Goal: Task Accomplishment & Management: Manage account settings

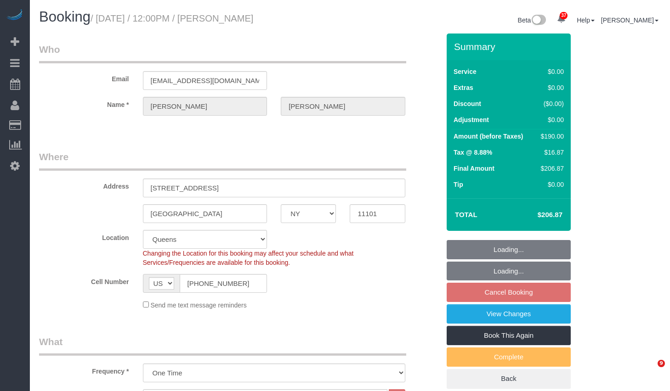
select select "NY"
select select "1"
select select "2"
select select "string:stripe-pm_1SGJgS4VGloSiKo7JksA3iSU"
select select "spot5"
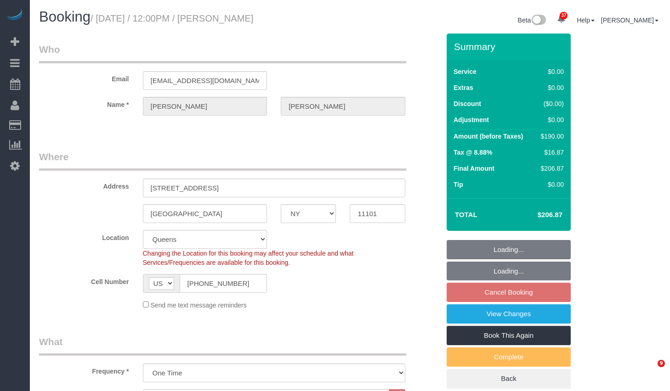
select select "number:60"
select select "number:73"
select select "number:13"
select select "number:5"
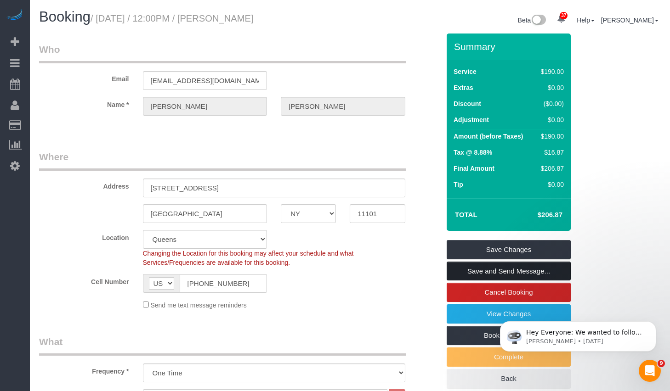
click at [502, 268] on link "Save and Send Message..." at bounding box center [508, 271] width 124 height 19
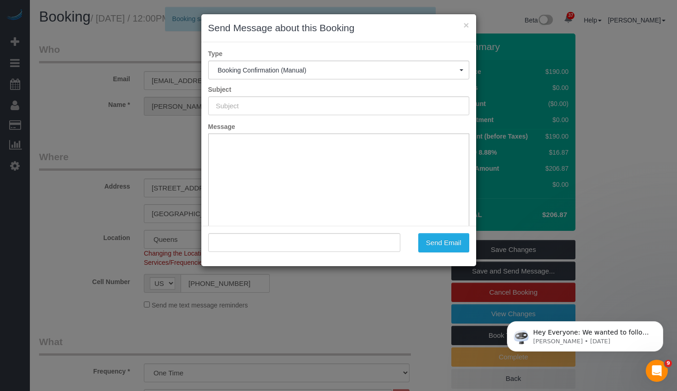
type input "Cleaning Confirmed for 10/11/2025 at 12:00pm"
type input ""Brian Tully" <newel-62-pastime@icloud.com>"
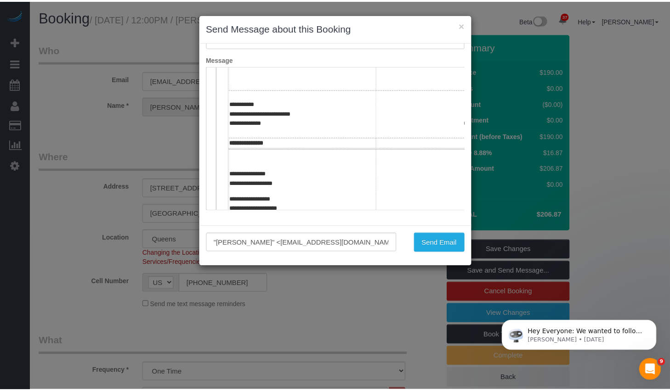
scroll to position [262, 0]
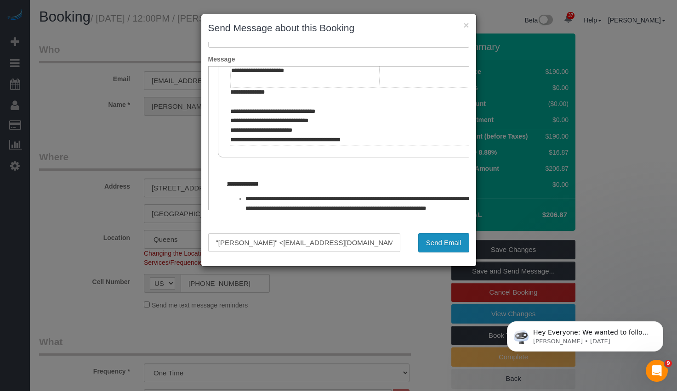
click at [430, 239] on button "Send Email" at bounding box center [443, 242] width 51 height 19
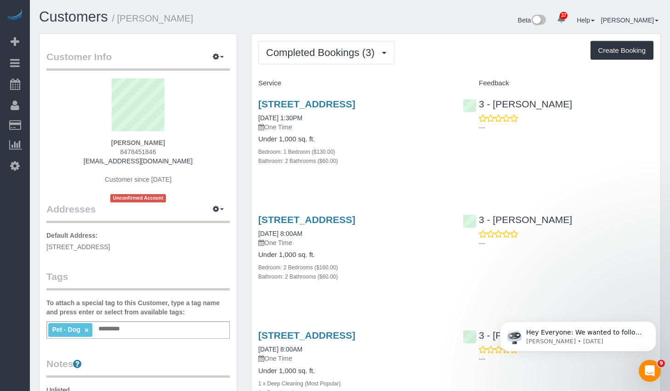
drag, startPoint x: 204, startPoint y: 246, endPoint x: 34, endPoint y: 251, distance: 170.0
click at [34, 251] on div "Customer Info Edit Contact Info Send Message Email Preferences Special Sales Ta…" at bounding box center [138, 356] width 212 height 645
copy span "[STREET_ADDRESS]"
click at [213, 208] on icon "button" at bounding box center [216, 209] width 6 height 6
click at [180, 230] on button "Manage Addresses" at bounding box center [192, 226] width 74 height 13
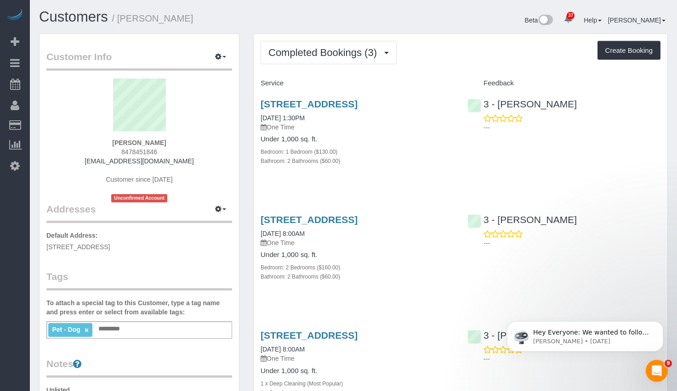
select select "NY"
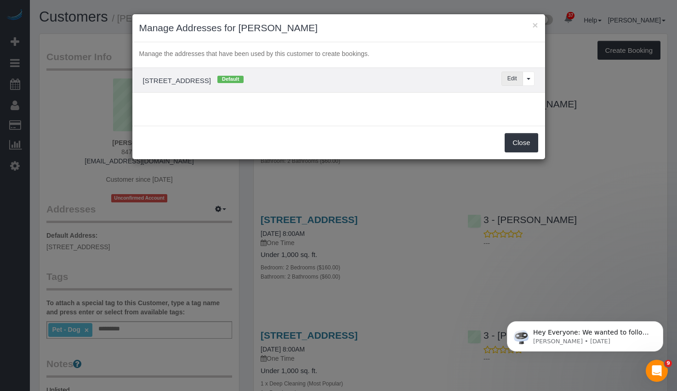
click at [505, 79] on button "Edit" at bounding box center [512, 79] width 22 height 14
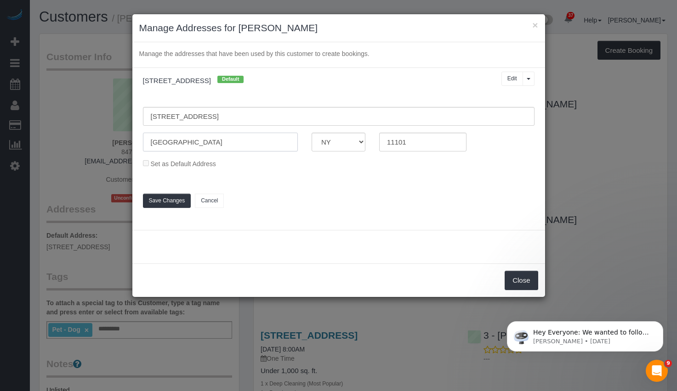
drag, startPoint x: 203, startPoint y: 141, endPoint x: 122, endPoint y: 142, distance: 81.8
click at [122, 142] on div "× Manage Addresses for Brian Tully Manage the addresses that have been used by …" at bounding box center [338, 195] width 677 height 391
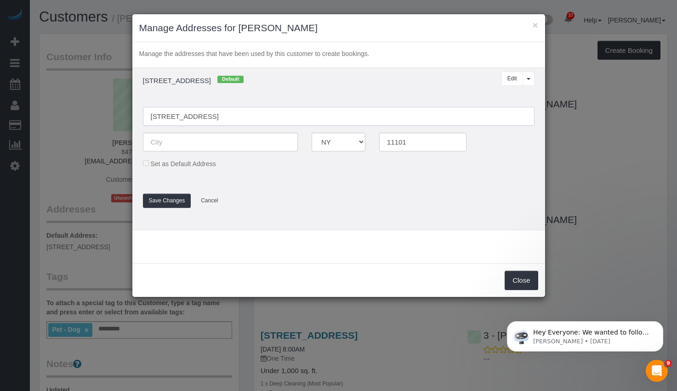
click at [307, 111] on input "4220 27th Street, Apt.412" at bounding box center [338, 116] width 391 height 19
click at [302, 117] on input "4220 27th Street, Apt.412" at bounding box center [338, 116] width 391 height 19
click at [263, 117] on input "4220 27th Street, Apt. 412" at bounding box center [338, 116] width 391 height 19
paste input "Long Island City"
type input "4220 27th Street, Apt. 41, Long Island City"
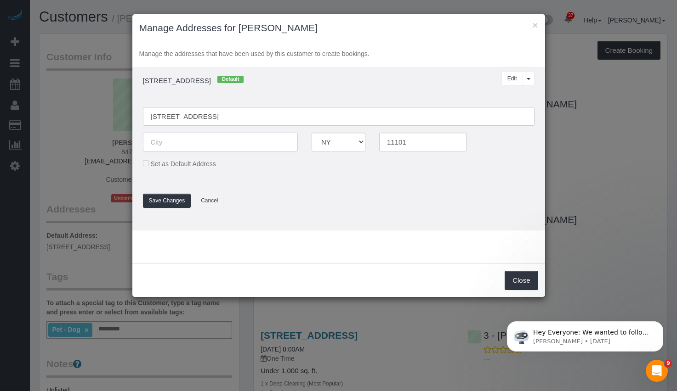
click at [219, 149] on input "text" at bounding box center [220, 142] width 155 height 19
type input "Queens"
click at [166, 200] on button "Save Changes" at bounding box center [167, 201] width 48 height 14
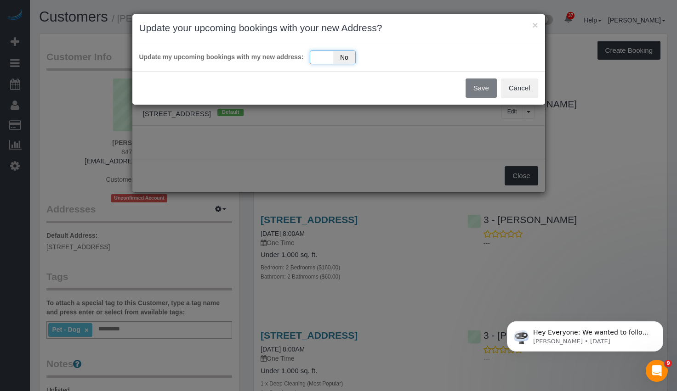
click at [331, 56] on div "Yes No" at bounding box center [333, 58] width 46 height 14
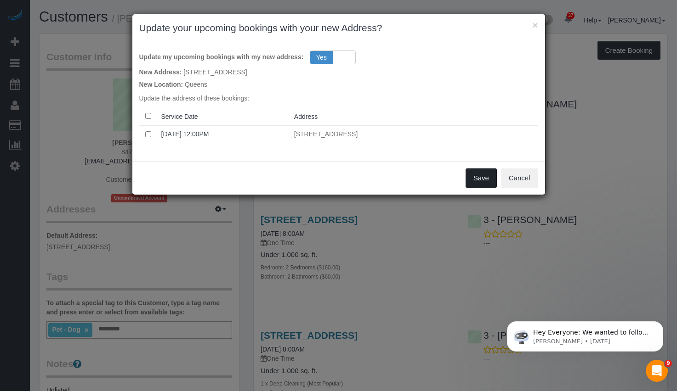
click at [488, 174] on button "Save" at bounding box center [480, 178] width 31 height 19
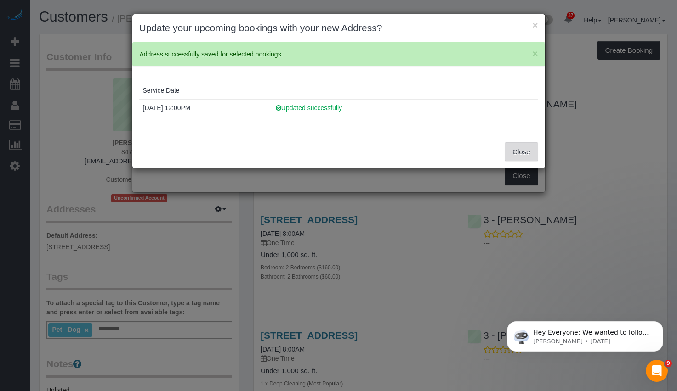
click at [520, 150] on button "Close" at bounding box center [520, 151] width 33 height 19
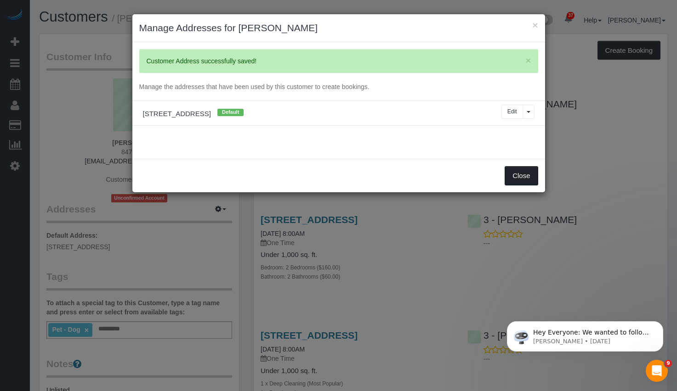
click at [525, 178] on button "Close" at bounding box center [520, 175] width 33 height 19
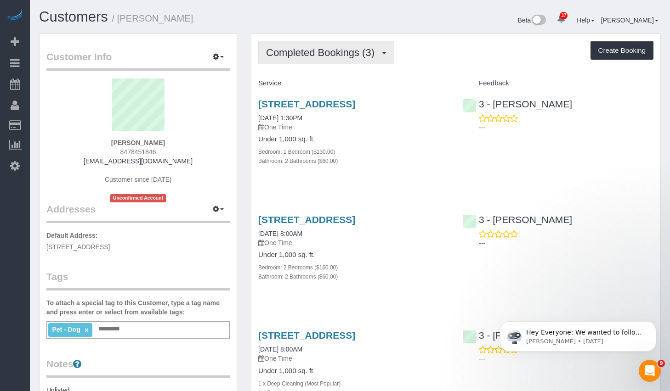
click at [340, 47] on span "Completed Bookings (3)" at bounding box center [322, 52] width 113 height 11
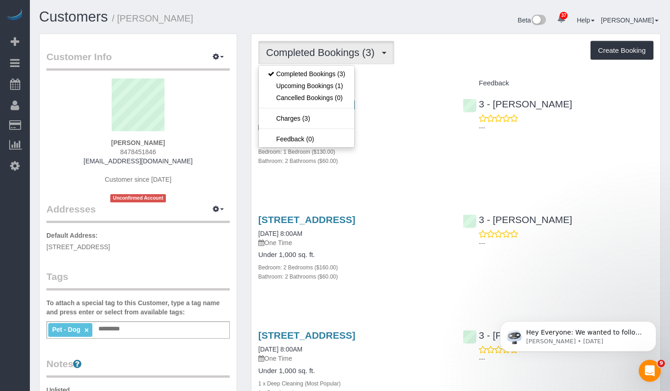
click at [229, 165] on div "Brian Tully 8478451846 newel-62-pastime@icloud.com Customer since 2025 Unconfir…" at bounding box center [137, 141] width 183 height 124
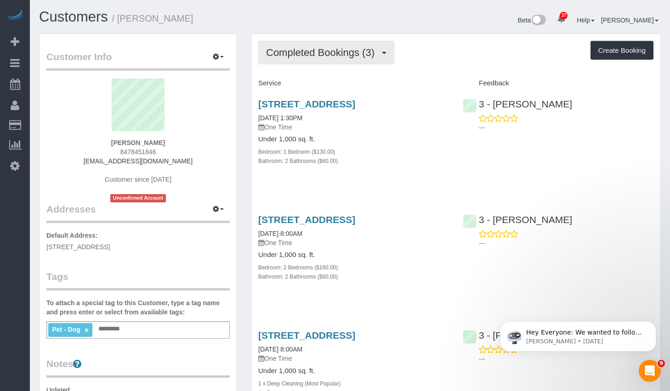
click at [372, 56] on span "Completed Bookings (3)" at bounding box center [322, 52] width 113 height 11
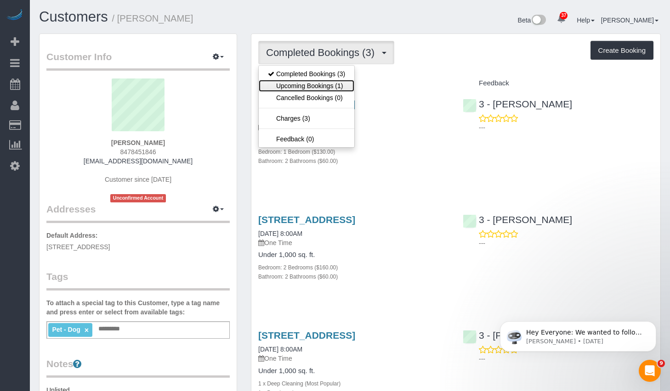
click at [325, 85] on link "Upcoming Bookings (1)" at bounding box center [307, 86] width 96 height 12
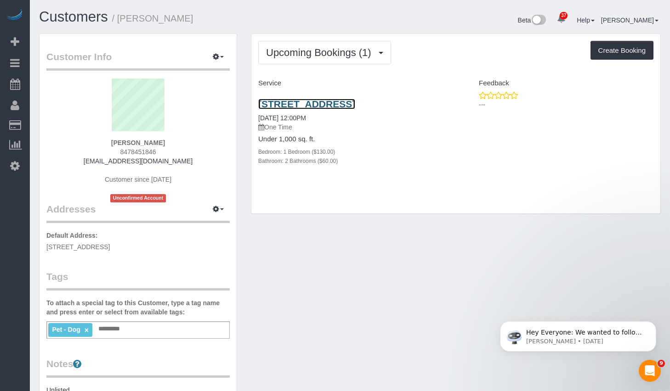
click at [336, 104] on link "4220 27th Street, Apt. 41, Long Island City, Queens, NY 11101" at bounding box center [306, 104] width 97 height 11
click at [217, 209] on icon "button" at bounding box center [216, 209] width 6 height 6
click at [200, 225] on button "Manage Addresses" at bounding box center [192, 226] width 74 height 13
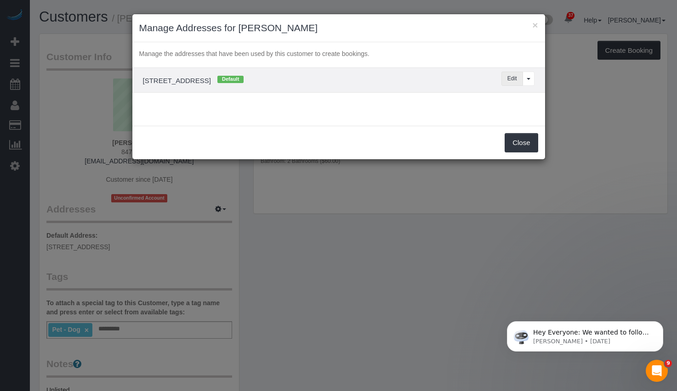
click at [513, 79] on button "Edit" at bounding box center [512, 79] width 22 height 14
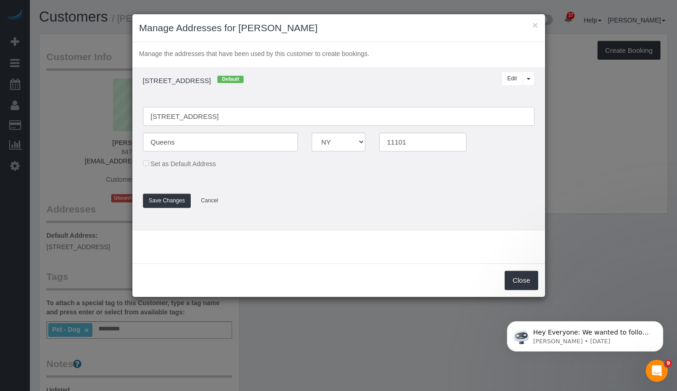
drag, startPoint x: 232, startPoint y: 117, endPoint x: 331, endPoint y: 122, distance: 98.4
click at [331, 122] on input "4220 27th Street, Apt. 41, Long Island City" at bounding box center [338, 116] width 391 height 19
type input "4220 27th Street, Apt. 41,"
click at [232, 139] on input "Queens" at bounding box center [220, 142] width 155 height 19
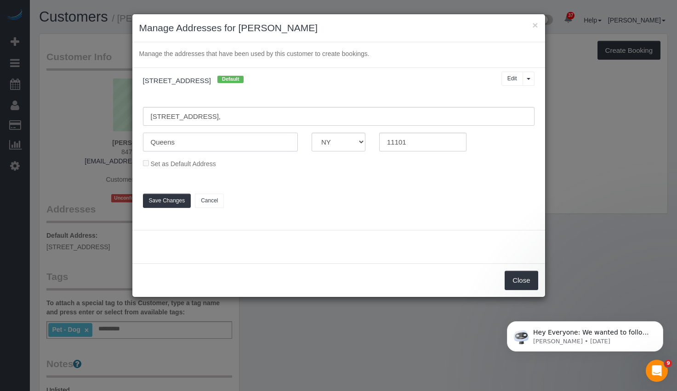
drag, startPoint x: 226, startPoint y: 143, endPoint x: 117, endPoint y: 141, distance: 109.3
click at [117, 141] on div "× Manage Addresses for Brian Tully Manage the addresses that have been used by …" at bounding box center [338, 195] width 677 height 391
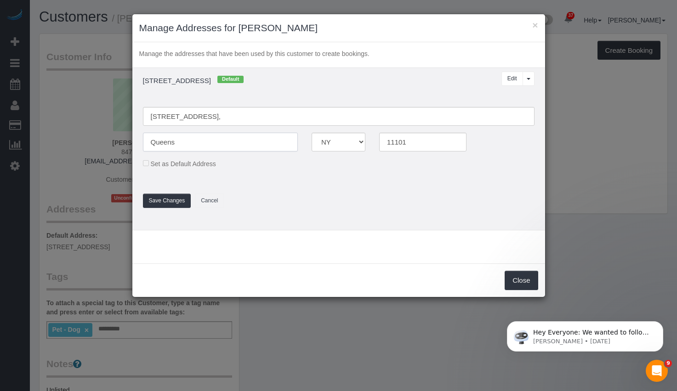
paste input "Long Island City"
type input "Long Island City"
click at [292, 171] on fieldset "4220 27th Street, Apt. 41, Long Island City AK AL AR AZ CA CO CT DC DE FL GA HI…" at bounding box center [338, 141] width 391 height 68
click at [260, 117] on input "4220 27th Street, Apt. 41," at bounding box center [338, 116] width 391 height 19
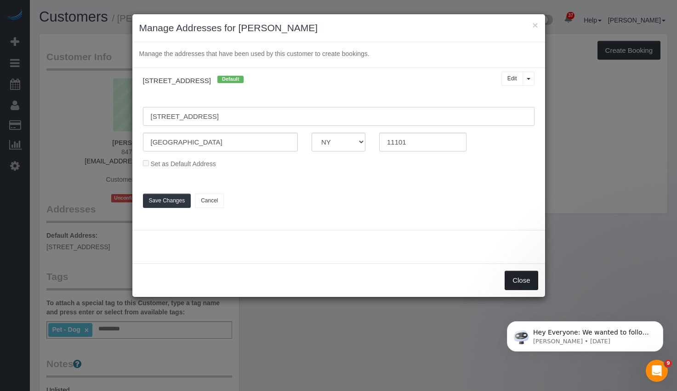
type input "4220 27th Street, Apt. 41"
click at [526, 280] on button "Close" at bounding box center [520, 280] width 33 height 19
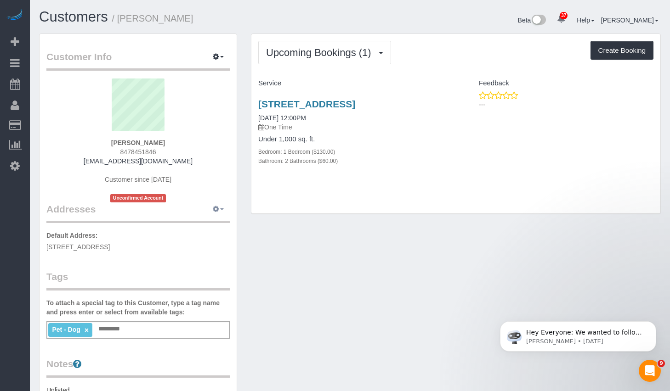
click at [222, 213] on button "button" at bounding box center [218, 210] width 23 height 14
click at [192, 226] on button "Manage Addresses" at bounding box center [192, 226] width 74 height 13
select select "NY"
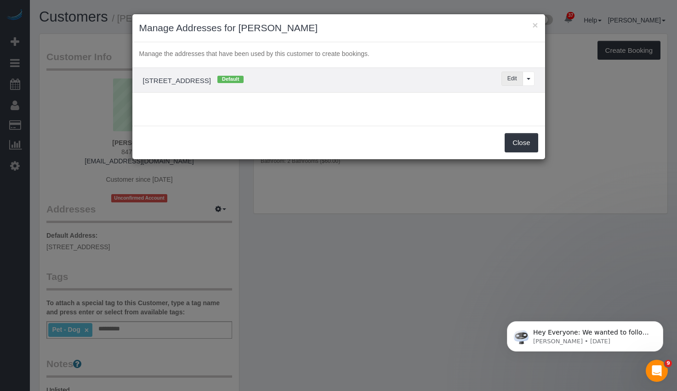
click at [508, 79] on button "Edit" at bounding box center [512, 79] width 22 height 14
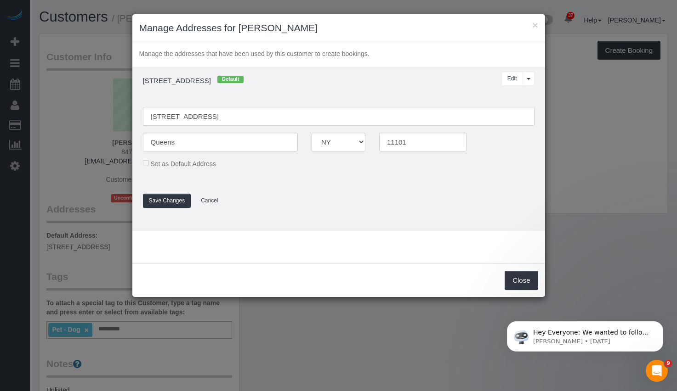
drag, startPoint x: 232, startPoint y: 118, endPoint x: 314, endPoint y: 116, distance: 81.8
click at [314, 116] on input "4220 27th Street, Apt. 41, Long Island City" at bounding box center [338, 116] width 391 height 19
type input "4220 27th Street, Apt. 41,"
drag, startPoint x: 174, startPoint y: 140, endPoint x: 138, endPoint y: 141, distance: 35.4
click at [138, 141] on div "Queens" at bounding box center [220, 142] width 169 height 19
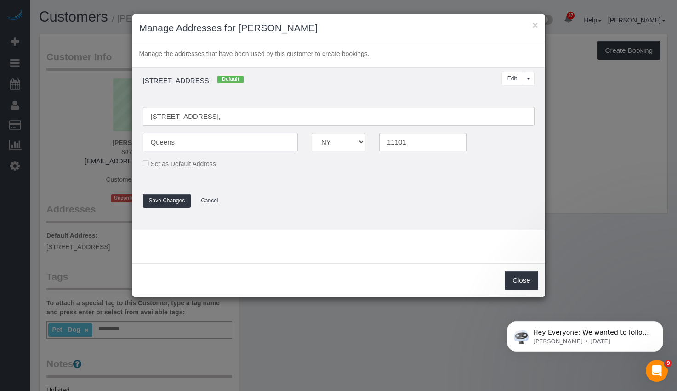
paste input "Long Island City"
type input "Long Island City"
click at [235, 120] on input "4220 27th Street, Apt. 41," at bounding box center [338, 116] width 391 height 19
type input "4220 27th Street, Apt. 41"
click at [220, 181] on fieldset "4220 27th Street, Apt. 41 Long Island City AK AL AR AZ CA CO CT DC DE FL GA HI …" at bounding box center [338, 153] width 405 height 110
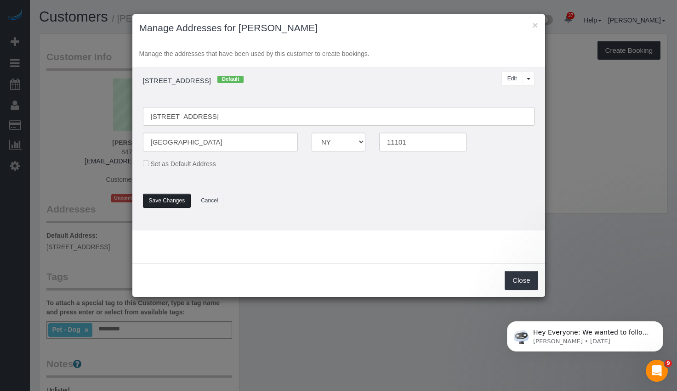
click at [171, 204] on button "Save Changes" at bounding box center [167, 201] width 48 height 14
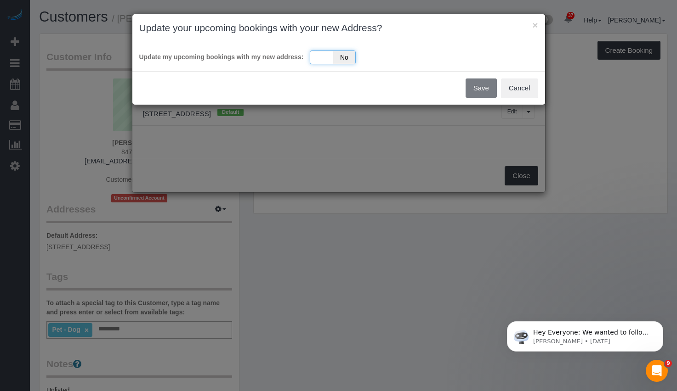
click at [318, 59] on div "Yes No" at bounding box center [333, 58] width 46 height 14
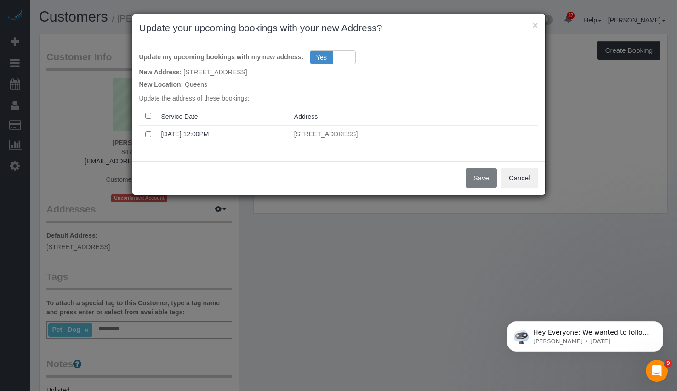
click at [146, 118] on th at bounding box center [148, 116] width 18 height 18
click at [470, 181] on button "Save" at bounding box center [480, 178] width 31 height 19
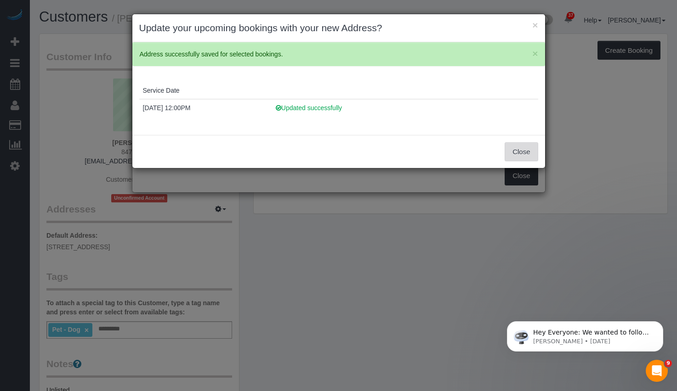
click at [511, 156] on button "Close" at bounding box center [520, 151] width 33 height 19
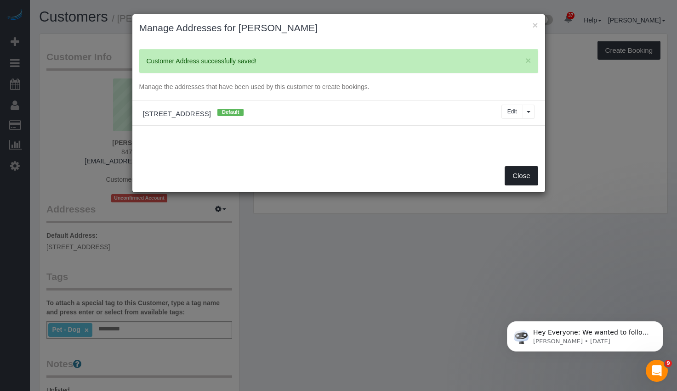
click at [516, 172] on button "Close" at bounding box center [520, 175] width 33 height 19
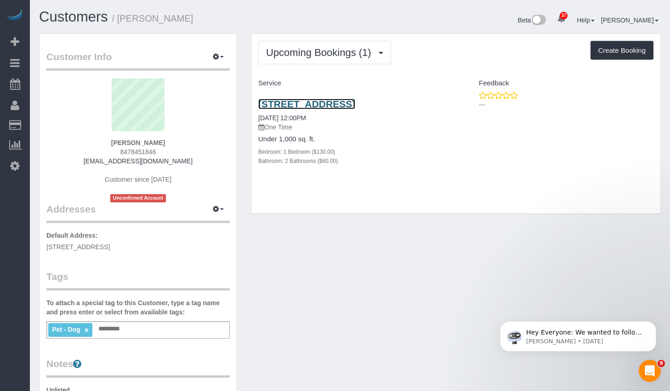
click at [296, 106] on link "4220 27th Street, Apt. 41, Long Island City, NY 11101" at bounding box center [306, 104] width 97 height 11
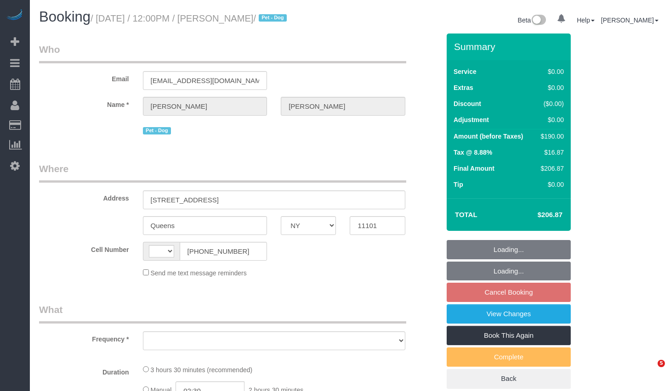
select select "NY"
select select "number:60"
select select "number:73"
select select "number:13"
select select "number:5"
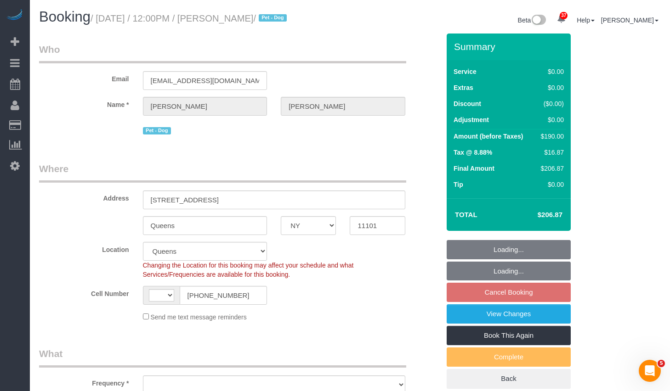
select select "string:US"
select select "object:956"
select select "string:stripe-pm_1SGJgS4VGloSiKo7JksA3iSU"
select select "spot5"
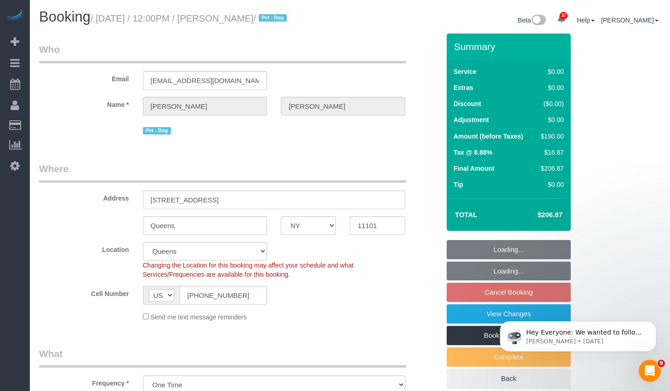
select select "object:1414"
select select "1"
select select "2"
select select "1"
select select "2"
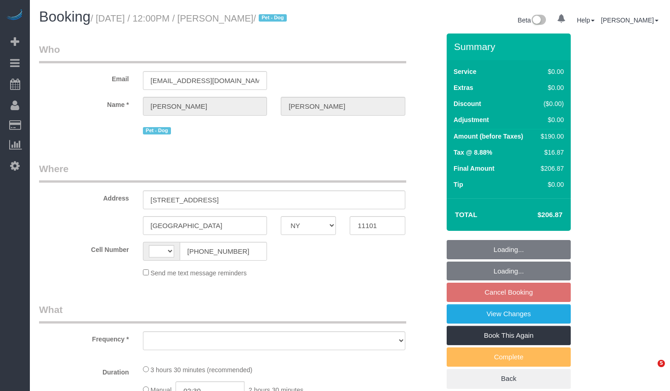
select select "NY"
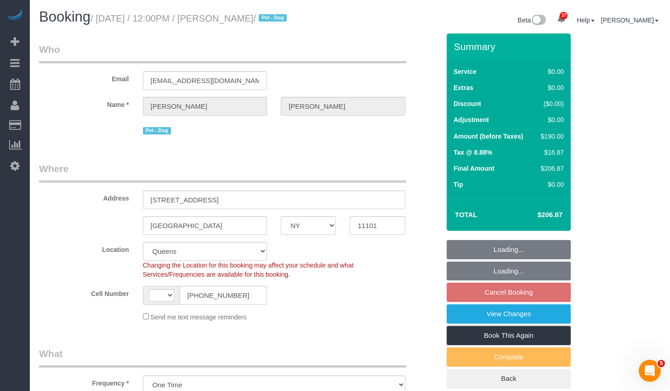
select select "object:568"
select select "string:stripe-pm_1SGJgS4VGloSiKo7JksA3iSU"
select select "string:US"
select select "spot5"
select select "1"
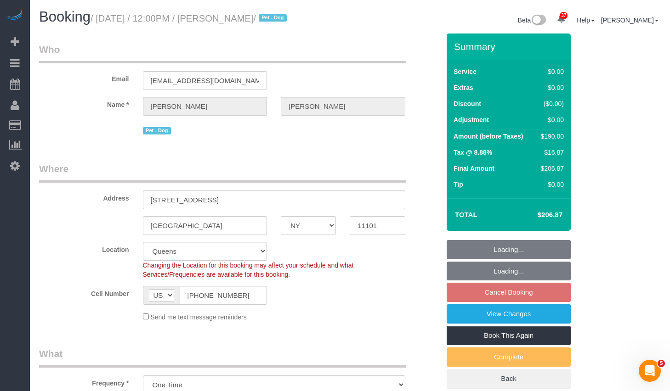
select select "2"
select select "number:60"
select select "number:73"
select select "number:13"
select select "number:5"
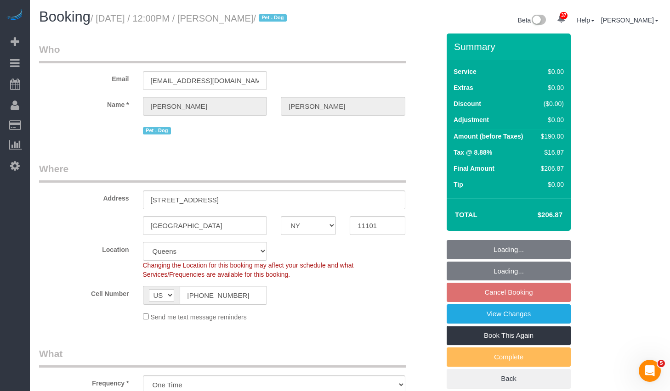
select select "1"
select select "2"
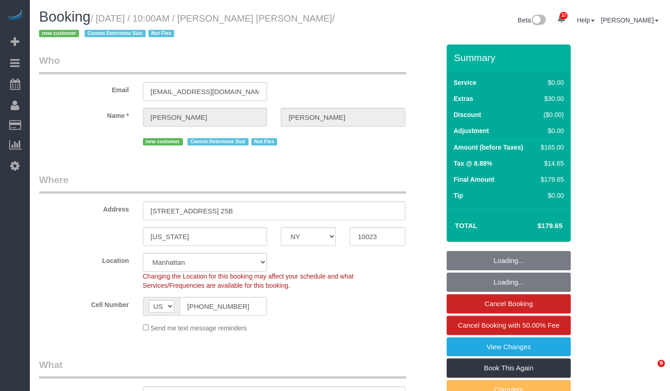
select select "NY"
select select "spot1"
select select "number:89"
select select "number:90"
select select "number:15"
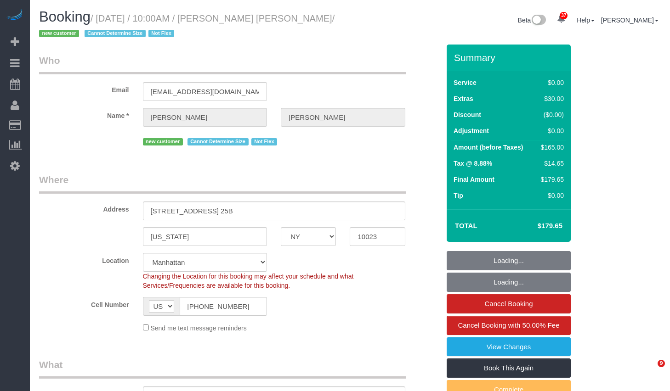
select select "number:6"
select select "1"
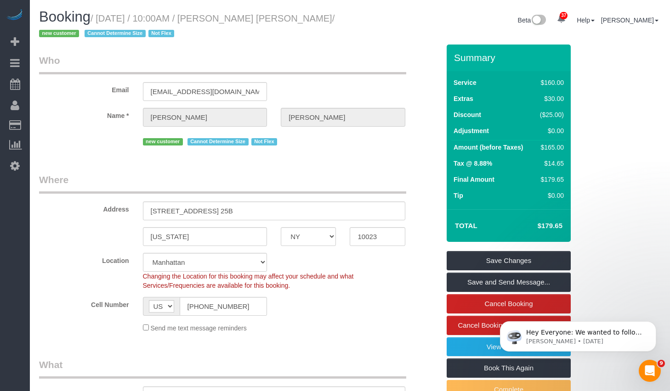
drag, startPoint x: 230, startPoint y: 19, endPoint x: 327, endPoint y: 22, distance: 96.5
click at [327, 22] on small "/ October 09, 2025 / 10:00AM / Mariana Benitez Franco / new customer Cannot Det…" at bounding box center [186, 26] width 295 height 26
copy small "Mariana Benitez Franco"
drag, startPoint x: 105, startPoint y: 18, endPoint x: 326, endPoint y: 16, distance: 220.9
click at [326, 16] on small "/ October 09, 2025 / 10:00AM / Mariana Benitez Franco / new customer Cannot Det…" at bounding box center [186, 26] width 295 height 26
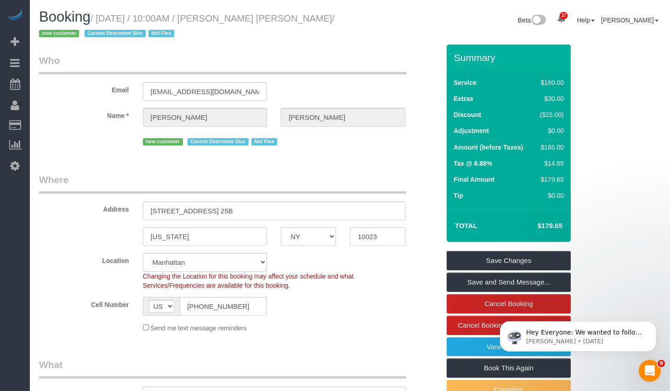
copy small "October 09, 2025 / 10:00AM / Mariana Benitez Franco"
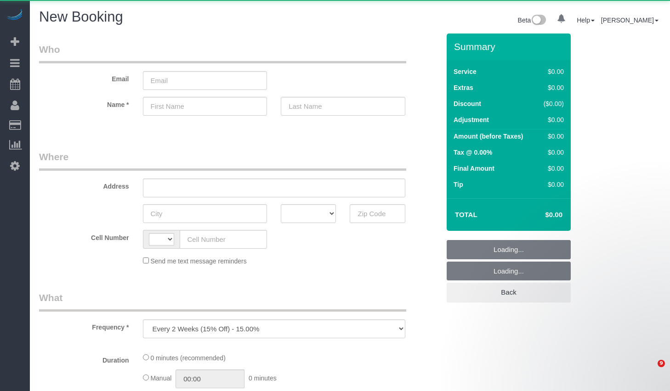
select select "number:89"
select select "number:90"
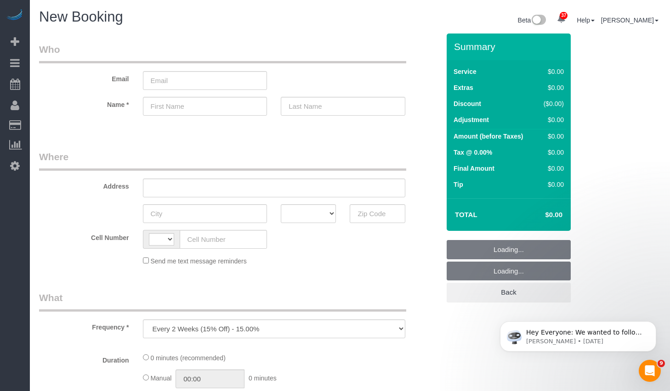
select select "string:US"
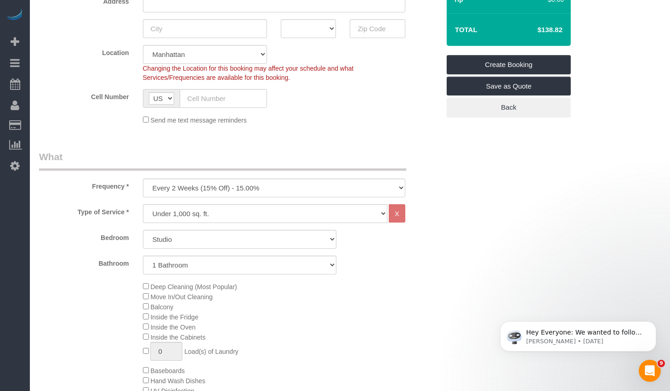
scroll to position [122, 0]
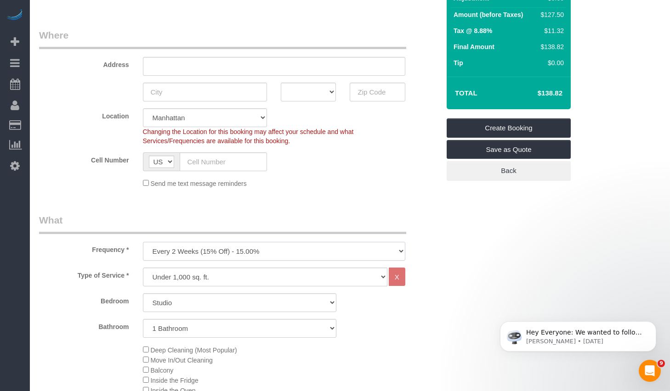
click at [257, 243] on select "One Time Weekly (20% Off) - 20.00% Every 2 Weeks (15% Off) - 15.00% Every 4 Wee…" at bounding box center [274, 251] width 262 height 19
select select "object:1460"
click at [143, 242] on select "One Time Weekly (20% Off) - 20.00% Every 2 Weeks (15% Off) - 15.00% Every 4 Wee…" at bounding box center [274, 251] width 262 height 19
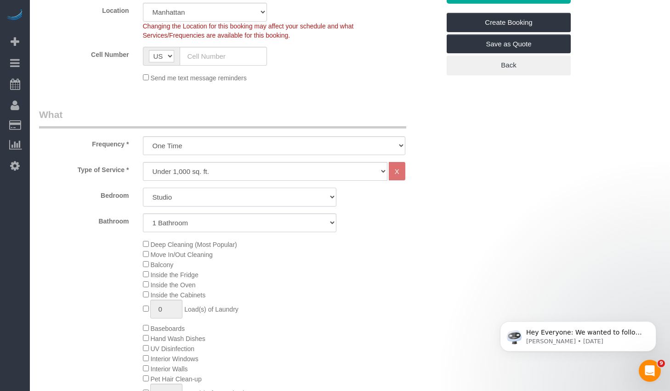
click at [203, 195] on select "Studio 1 Bedroom 2 Bedrooms 3 Bedrooms" at bounding box center [239, 197] width 193 height 19
select select "3"
click at [143, 188] on select "Studio 1 Bedroom 2 Bedrooms 3 Bedrooms" at bounding box center [239, 197] width 193 height 19
click at [203, 222] on select "1 Bathroom 2 Bathrooms" at bounding box center [239, 223] width 193 height 19
select select "2"
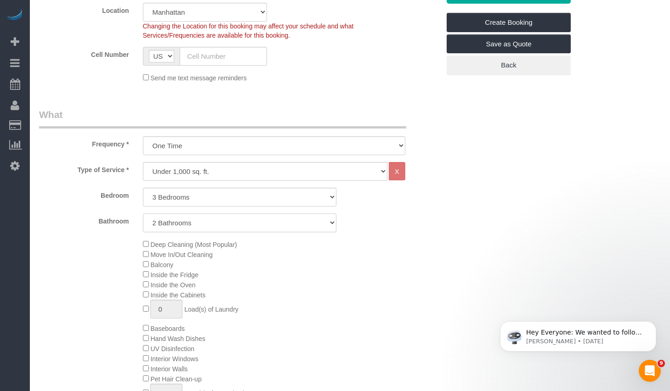
click at [143, 214] on select "1 Bathroom 2 Bathrooms" at bounding box center [239, 223] width 193 height 19
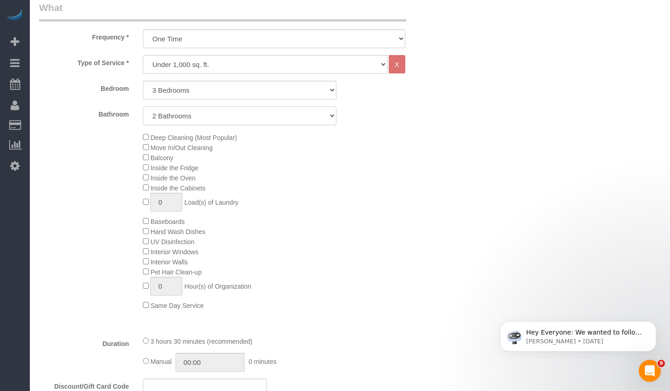
scroll to position [223, 0]
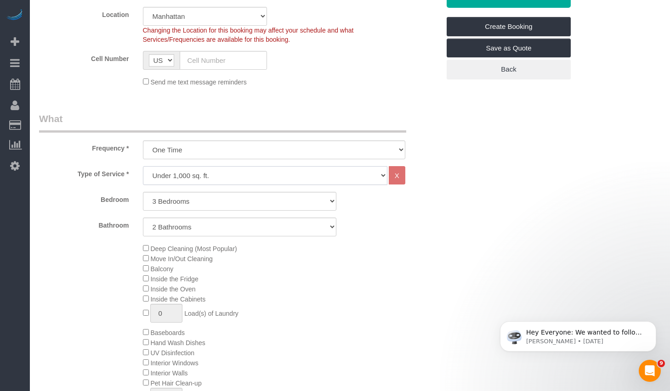
click at [234, 173] on select "Under 1,000 sq. ft. 1,001 - 1,500 sq. ft. 1,500+ sq. ft. Custom Cleaning Office…" at bounding box center [265, 175] width 244 height 19
select select "213"
click at [143, 166] on select "Under 1,000 sq. ft. 1,001 - 1,500 sq. ft. 1,500+ sq. ft. Custom Cleaning Office…" at bounding box center [265, 175] width 244 height 19
select select "1"
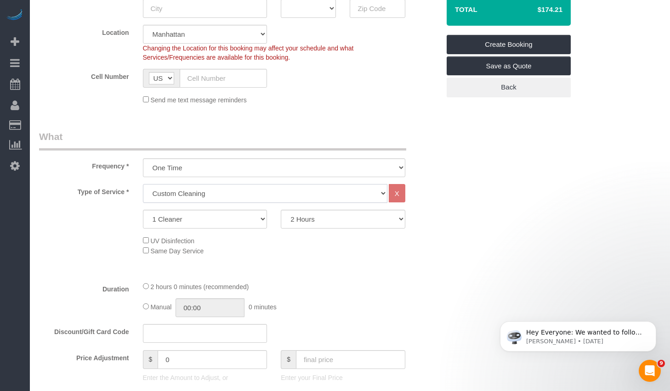
scroll to position [311, 0]
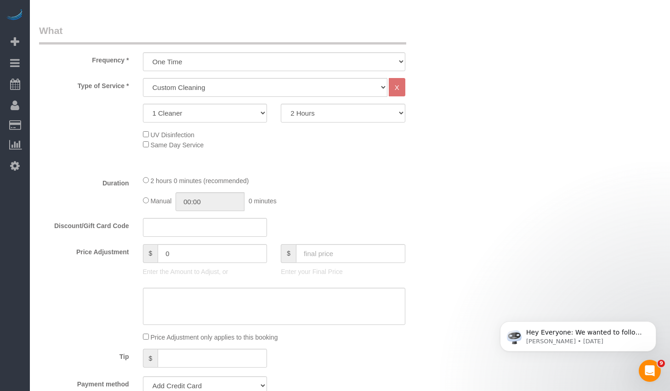
click at [275, 130] on div "UV Disinfection Same Day Service" at bounding box center [291, 140] width 311 height 20
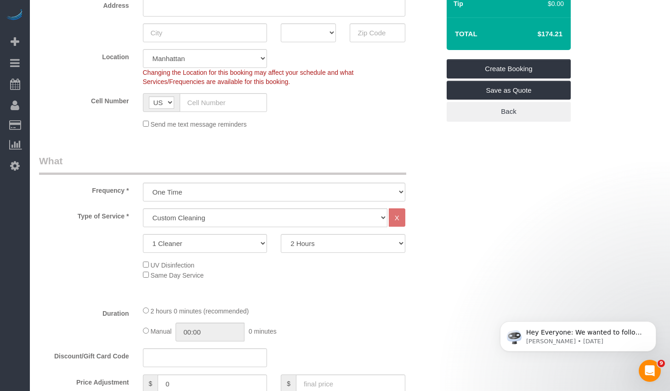
click at [275, 243] on div "2 Hours 2.5 Hours 3 Hours 3.5 Hours 4 Hours 4.5 Hours 5 Hours 5.5 Hours 6 Hours…" at bounding box center [343, 243] width 138 height 19
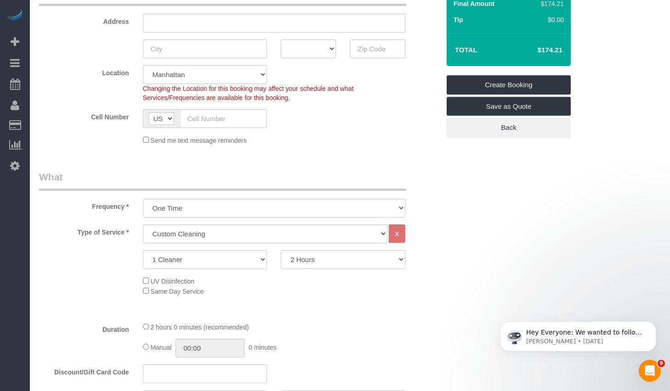
scroll to position [159, 0]
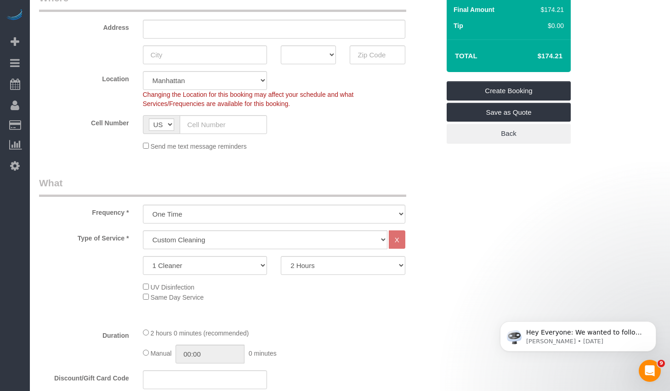
click at [273, 269] on div "1 Cleaner 2 Cleaners 3 Cleaners 4 Cleaners 5 Cleaners" at bounding box center [205, 265] width 138 height 19
click at [306, 269] on select "2 Hours 2.5 Hours 3 Hours 3.5 Hours 4 Hours 4.5 Hours 5 Hours 5.5 Hours 6 Hours…" at bounding box center [343, 265] width 124 height 19
select select "180"
click at [281, 256] on select "2 Hours 2.5 Hours 3 Hours 3.5 Hours 4 Hours 4.5 Hours 5 Hours 5.5 Hours 6 Hours…" at bounding box center [343, 265] width 124 height 19
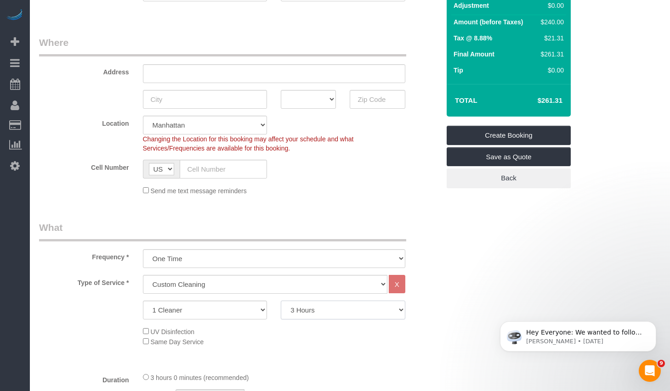
scroll to position [108, 0]
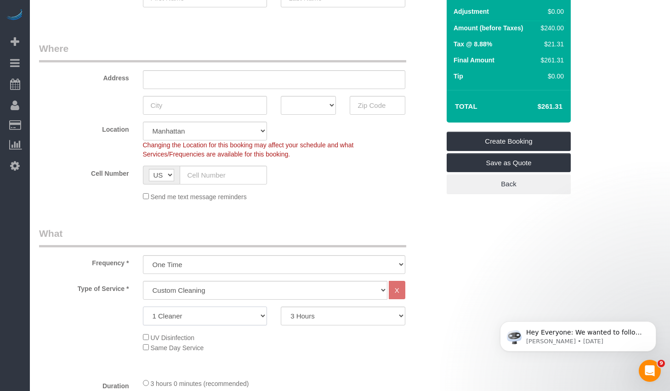
click at [254, 313] on select "1 Cleaner 2 Cleaners 3 Cleaners 4 Cleaners 5 Cleaners" at bounding box center [205, 316] width 124 height 19
click at [143, 307] on select "1 Cleaner 2 Cleaners 3 Cleaners 4 Cleaners 5 Cleaners" at bounding box center [205, 316] width 124 height 19
click at [250, 318] on select "1 Cleaner 2 Cleaners 3 Cleaners 4 Cleaners 5 Cleaners" at bounding box center [205, 316] width 124 height 19
select select "1"
click at [143, 307] on select "1 Cleaner 2 Cleaners 3 Cleaners 4 Cleaners 5 Cleaners" at bounding box center [205, 316] width 124 height 19
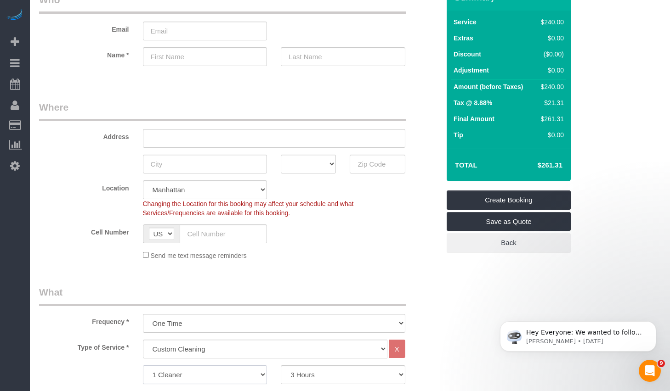
scroll to position [0, 0]
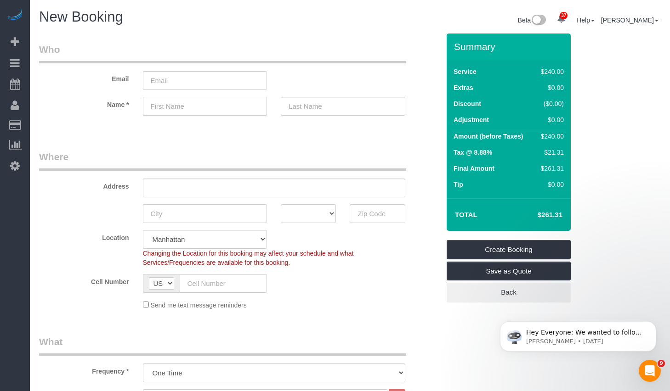
click at [200, 107] on input "text" at bounding box center [205, 106] width 124 height 19
type input "Sandy"
click at [345, 103] on input "text" at bounding box center [343, 106] width 124 height 19
click at [313, 107] on input "text" at bounding box center [343, 106] width 124 height 19
type input "Ballan"
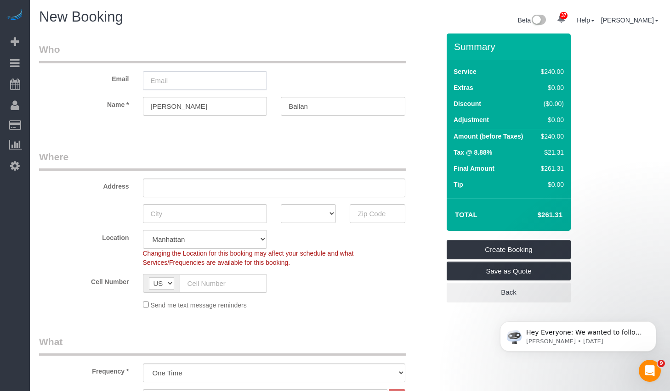
click at [197, 82] on input "email" at bounding box center [205, 80] width 124 height 19
paste input "sandylane921@gmail.com"
type input "sandylane921@gmail.com"
click at [209, 187] on input "text" at bounding box center [274, 188] width 262 height 19
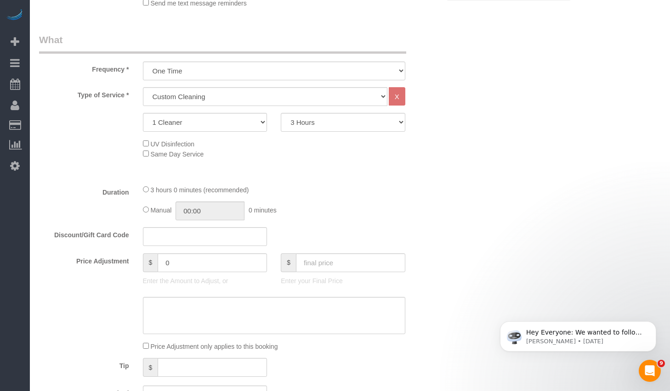
scroll to position [61, 0]
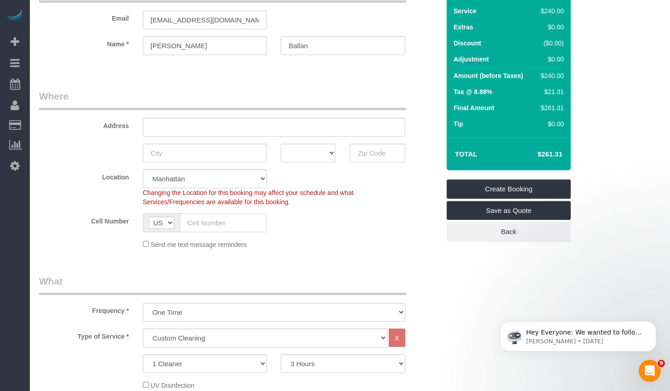
click at [209, 223] on input "text" at bounding box center [224, 223] width 88 height 19
paste input "+1 917 509 0361"
drag, startPoint x: 196, startPoint y: 222, endPoint x: 201, endPoint y: 225, distance: 5.6
click at [197, 222] on input "+1 917 509 0361" at bounding box center [224, 223] width 88 height 19
type input "[PHONE_NUMBER]"
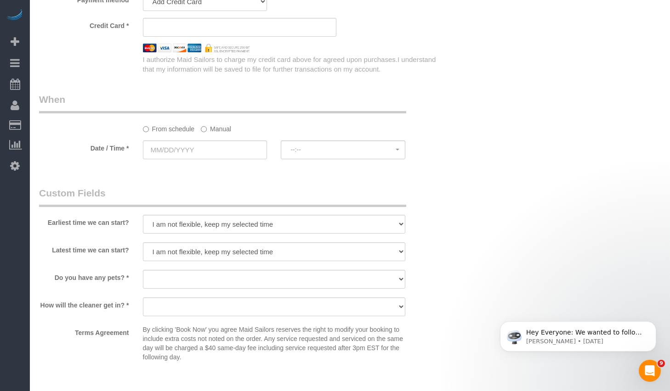
scroll to position [806, 0]
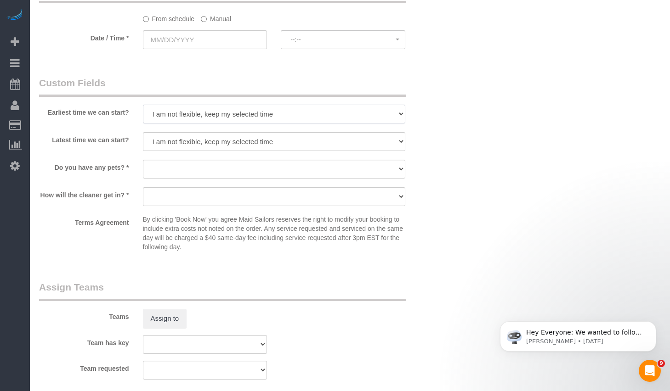
click at [254, 117] on select "I am not flexible, keep my selected time 8:00 AM 9:00 AM 10:00 AM 11:00 AM 12:0…" at bounding box center [274, 114] width 262 height 19
click at [273, 117] on select "I am not flexible, keep my selected time 8:00 AM 9:00 AM 10:00 AM 11:00 AM 12:0…" at bounding box center [274, 114] width 262 height 19
click at [213, 116] on select "I am not flexible, keep my selected time 8:00 AM 9:00 AM 10:00 AM 11:00 AM 12:0…" at bounding box center [274, 114] width 262 height 19
select select "number:58"
click at [143, 105] on select "I am not flexible, keep my selected time 8:00 AM 9:00 AM 10:00 AM 11:00 AM 12:0…" at bounding box center [274, 114] width 262 height 19
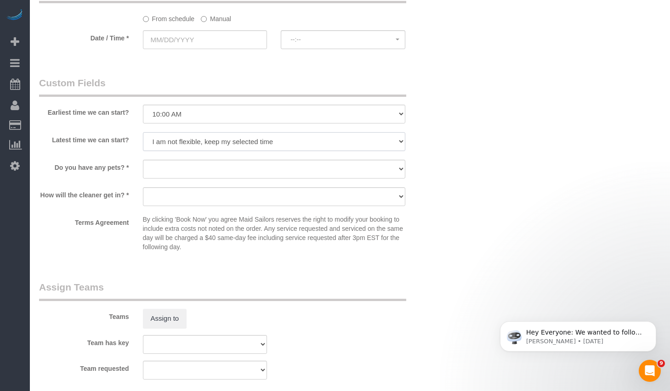
click at [206, 144] on select "I am not flexible, keep my selected time 8:00 AM 9:00 AM 10:00 AM 11:00 AM 12:0…" at bounding box center [274, 141] width 262 height 19
select select "number:75"
click at [143, 132] on select "I am not flexible, keep my selected time 8:00 AM 9:00 AM 10:00 AM 11:00 AM 12:0…" at bounding box center [274, 141] width 262 height 19
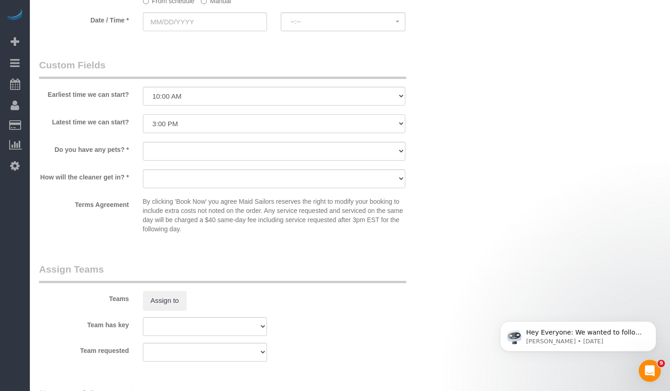
scroll to position [836, 0]
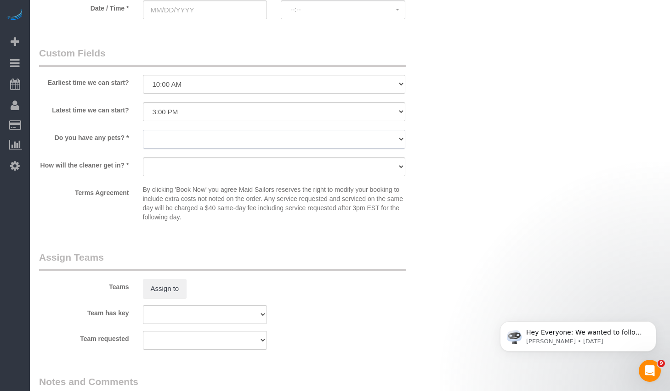
click at [188, 141] on select "Dog Cat None" at bounding box center [274, 139] width 262 height 19
select select "number:15"
click at [143, 130] on select "Dog Cat None" at bounding box center [274, 139] width 262 height 19
click at [181, 168] on select "We'll let you in. Doorman/Front Desk has the key. Other (Provide details)" at bounding box center [274, 167] width 262 height 19
select select "number:5"
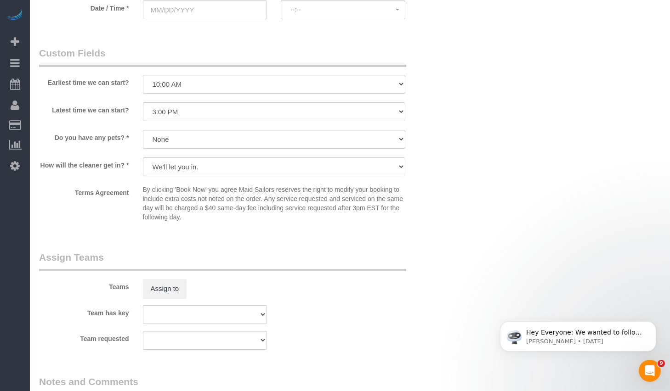
click at [143, 158] on select "We'll let you in. Doorman/Front Desk has the key. Other (Provide details)" at bounding box center [274, 167] width 262 height 19
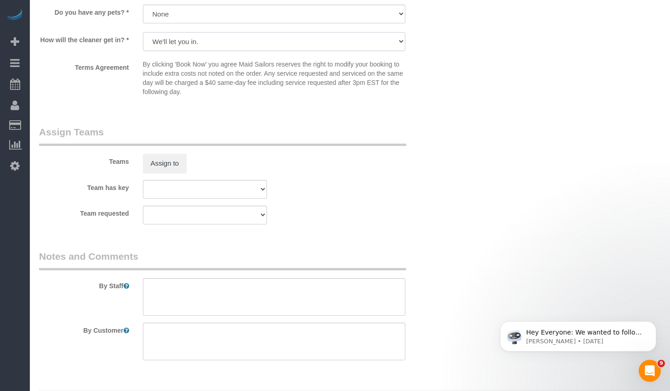
scroll to position [988, 0]
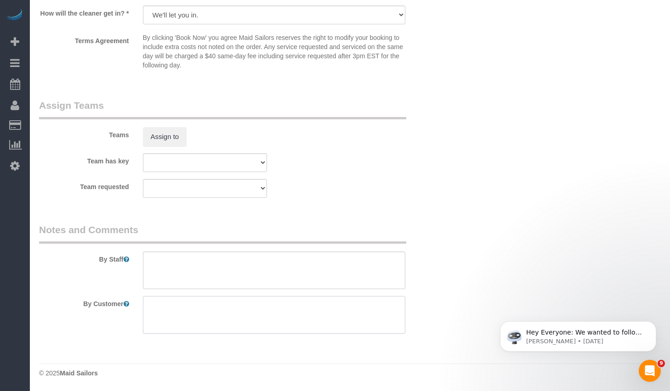
click at [203, 305] on textarea at bounding box center [274, 315] width 262 height 38
paste textarea "kitchen living room tv area"
click at [150, 305] on textarea at bounding box center [274, 315] width 262 height 38
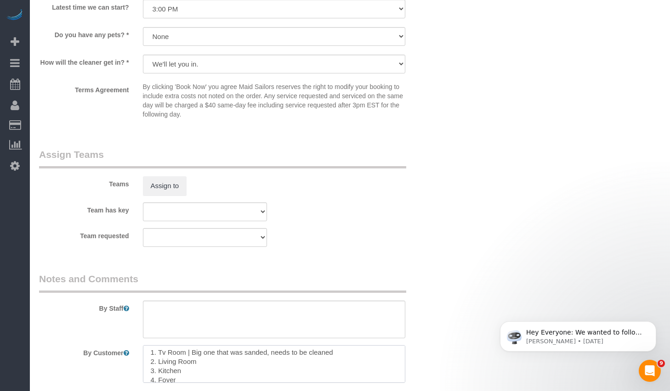
scroll to position [23, 0]
click at [193, 370] on textarea at bounding box center [274, 364] width 262 height 38
click at [187, 377] on textarea at bounding box center [274, 364] width 262 height 38
drag, startPoint x: 246, startPoint y: 377, endPoint x: 98, endPoint y: 369, distance: 148.1
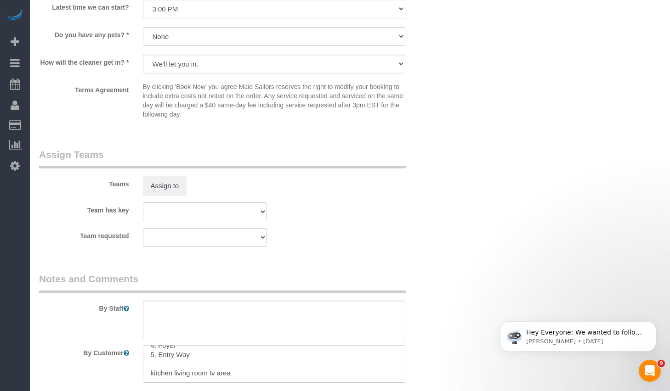
click at [98, 369] on div "By Customer" at bounding box center [239, 364] width 414 height 38
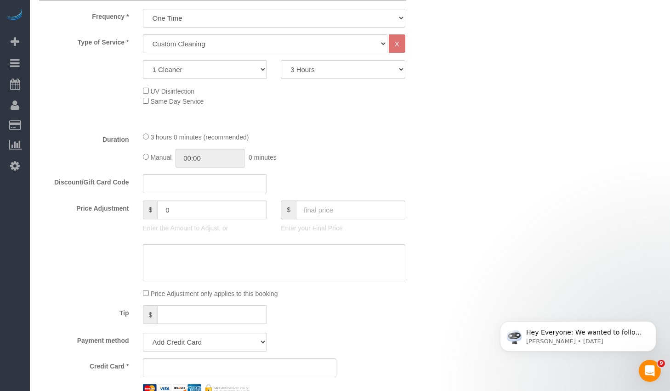
scroll to position [444, 0]
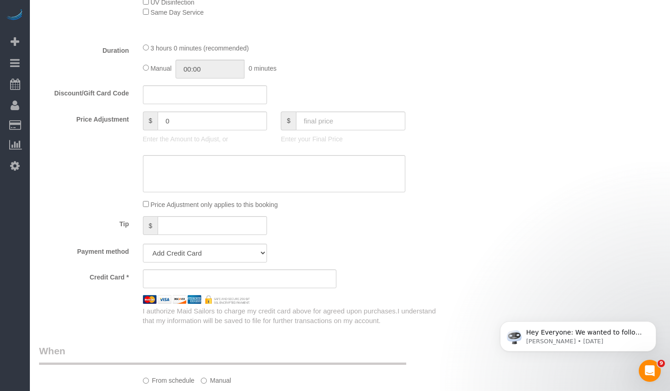
type textarea "Priorities 1. Tv Room | Big one that was sanded, needs to be cleaned 2. Living …"
click at [364, 242] on fieldset "What Frequency * One Time Weekly (20% Off) - 20.00% Every 2 Weeks (15% Off) - 1…" at bounding box center [239, 108] width 401 height 435
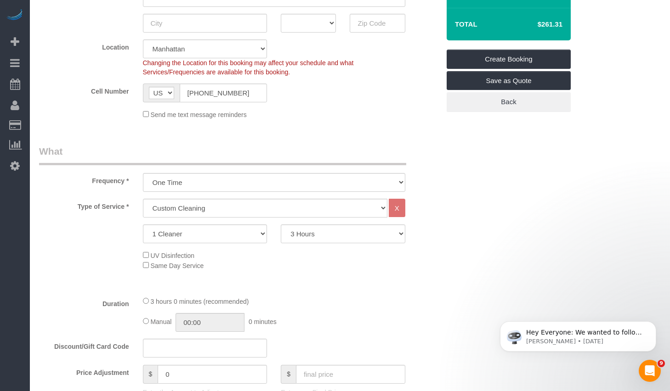
scroll to position [0, 0]
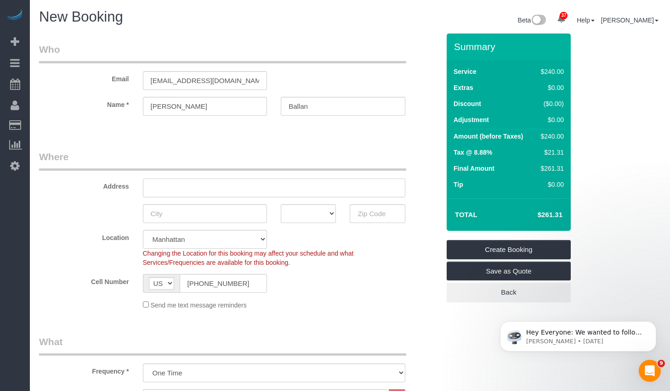
click at [201, 184] on input "text" at bounding box center [274, 188] width 262 height 19
paste input "40 Sutton Place 59th Street Apt. 3H"
drag, startPoint x: 289, startPoint y: 190, endPoint x: 142, endPoint y: 186, distance: 147.5
click at [142, 186] on div "40 Sutton Place 59th Street Apt. 3H" at bounding box center [274, 188] width 276 height 19
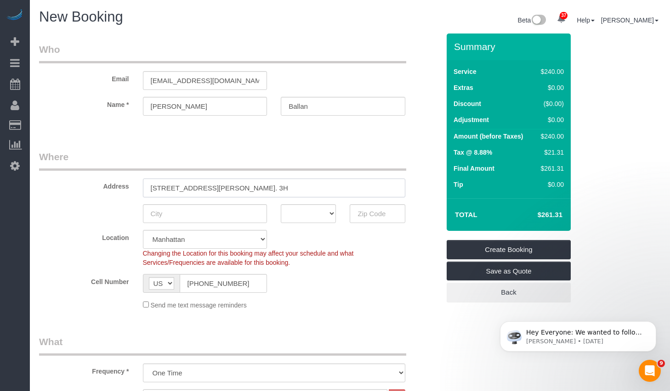
paste input "APT"
click at [188, 188] on input "40 Sutton Pl APT 3H" at bounding box center [274, 188] width 262 height 19
type input "[STREET_ADDRESS][PERSON_NAME] 3H"
click at [374, 211] on input "text" at bounding box center [377, 213] width 55 height 19
paste input "10022"
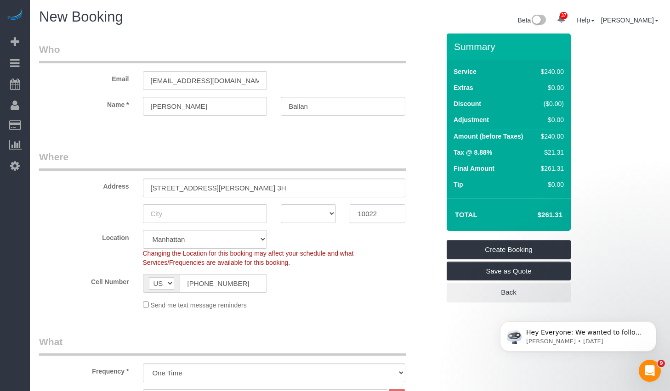
type input "10022"
click at [161, 209] on input "text" at bounding box center [205, 213] width 124 height 19
type input "[US_STATE]"
select select "NY"
click at [353, 306] on div "Send me text message reminders" at bounding box center [274, 305] width 276 height 10
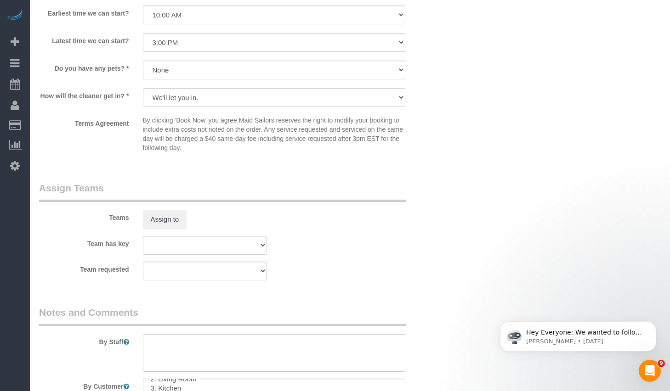
scroll to position [988, 0]
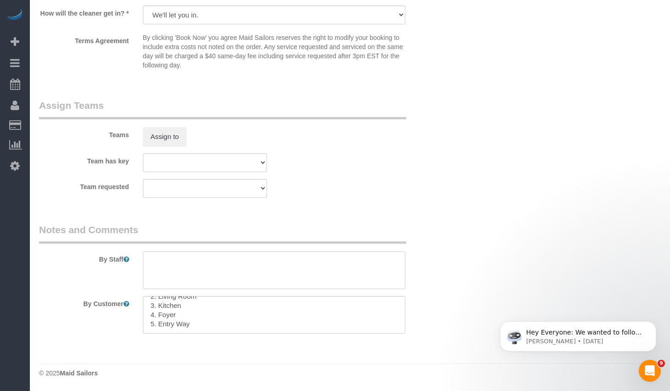
click at [255, 270] on textarea at bounding box center [274, 271] width 262 height 38
click at [187, 267] on textarea at bounding box center [274, 271] width 262 height 38
paste textarea "Daughter [PERSON_NAME]"
type textarea "Daughter [PERSON_NAME]"
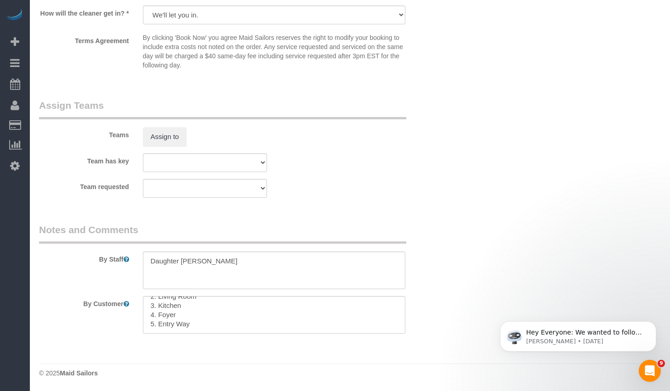
scroll to position [0, 0]
click at [202, 317] on textarea at bounding box center [274, 315] width 262 height 38
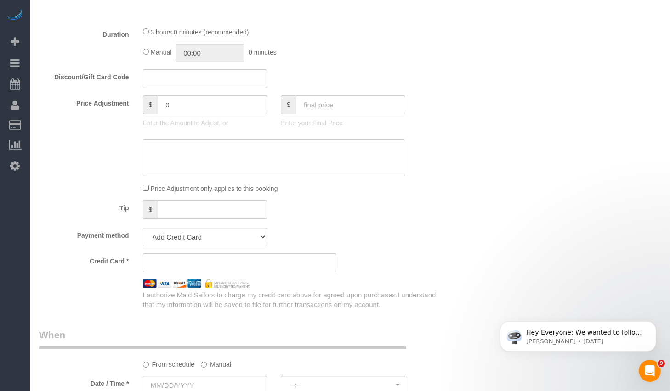
scroll to position [666, 0]
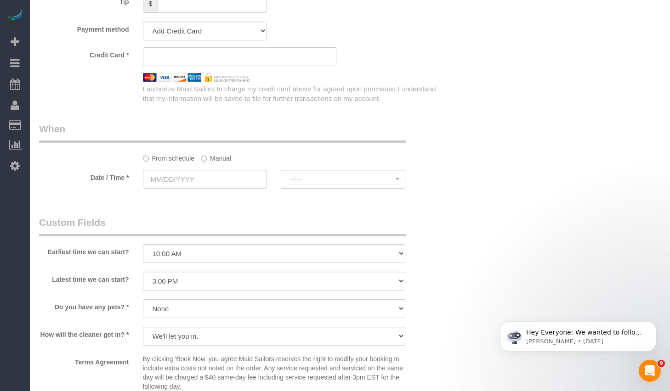
type textarea "Priorities 1. Tv Room | Big room that was sanded, needs to be cleaned 2. Living…"
click at [235, 175] on input "text" at bounding box center [205, 179] width 124 height 19
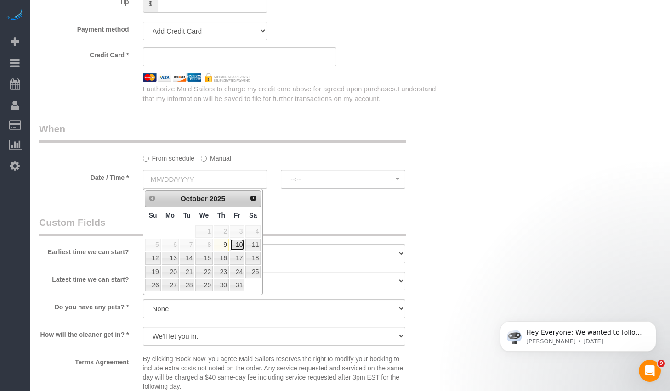
click at [235, 246] on link "10" at bounding box center [237, 245] width 15 height 12
type input "[DATE]"
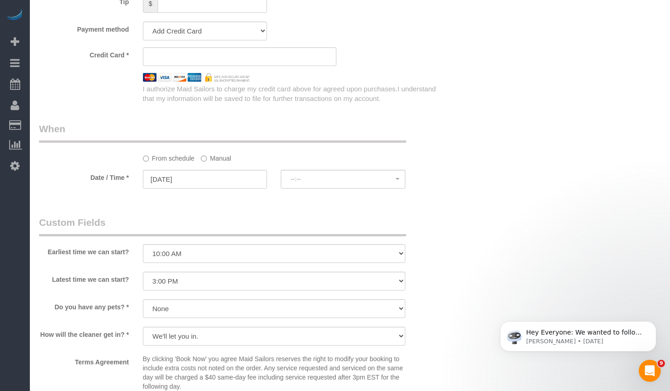
click at [347, 168] on sui-booking-spot "From schedule Manual Date / Time * 10/10/2025 --:-- --:--" at bounding box center [239, 156] width 401 height 68
click at [338, 177] on span "--:--" at bounding box center [342, 178] width 105 height 7
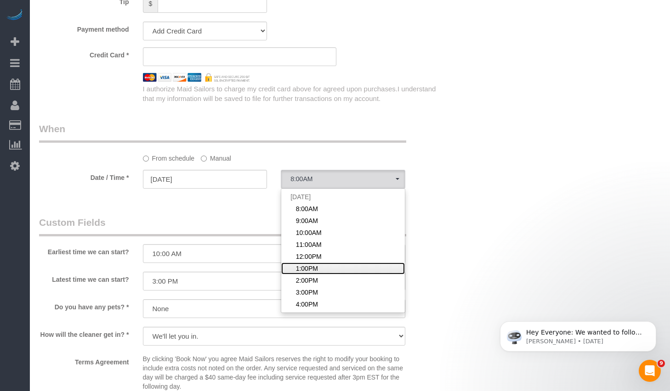
click at [314, 269] on span "1:00PM" at bounding box center [307, 268] width 22 height 9
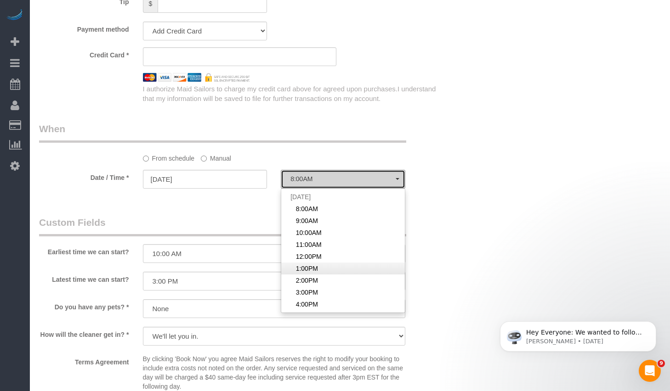
select select "spot6"
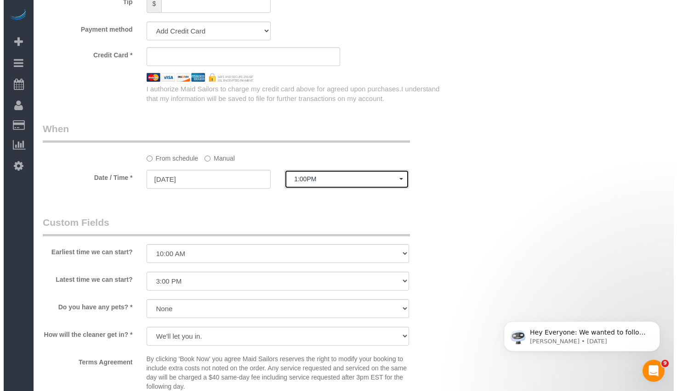
scroll to position [858, 0]
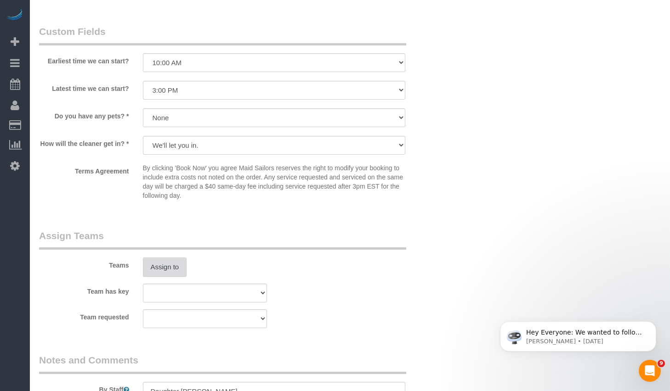
click at [170, 261] on button "Assign to" at bounding box center [165, 267] width 44 height 19
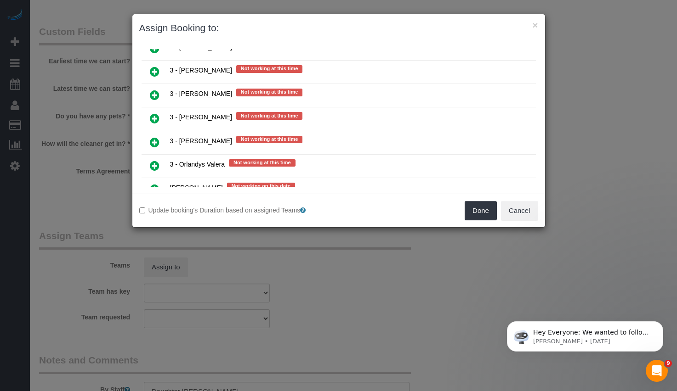
scroll to position [1813, 0]
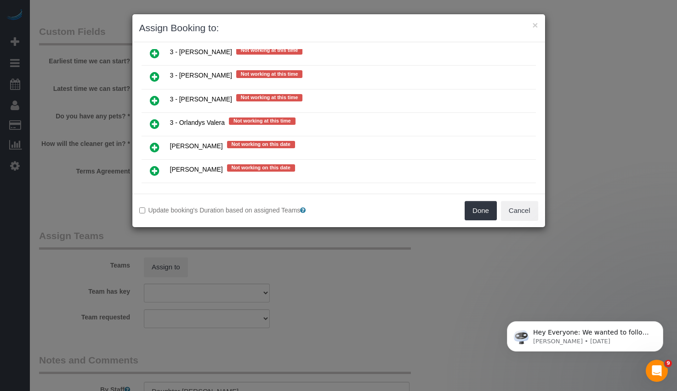
click at [155, 124] on icon at bounding box center [155, 123] width 10 height 11
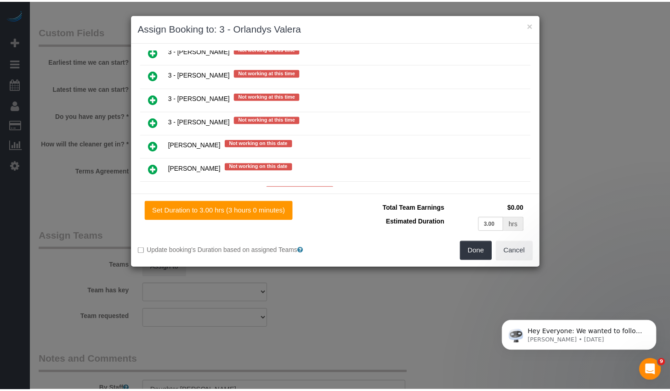
scroll to position [1835, 0]
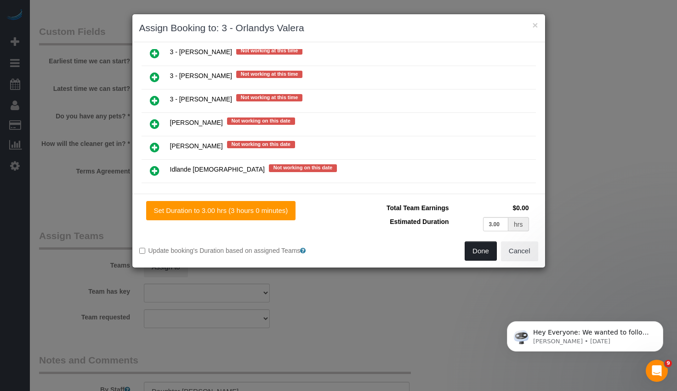
click at [479, 256] on button "Done" at bounding box center [480, 251] width 32 height 19
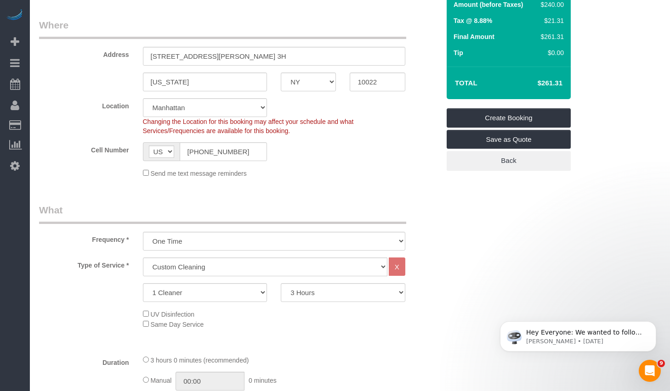
scroll to position [0, 0]
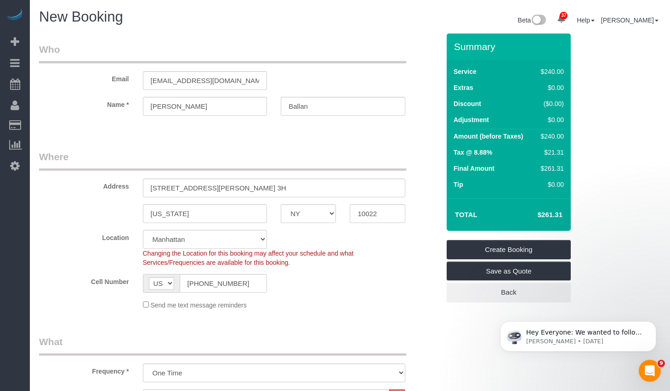
click at [426, 232] on div "Location Manhattan Austin Boston Bronx Brooklyn Charlotte Denver New Jersey Por…" at bounding box center [239, 248] width 414 height 37
click at [484, 248] on link "Create Booking" at bounding box center [508, 249] width 124 height 19
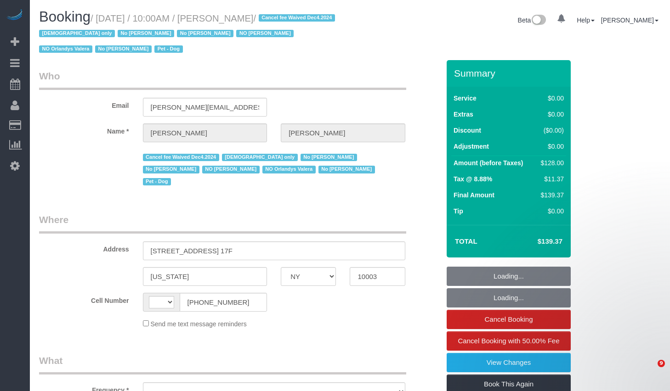
select select "NY"
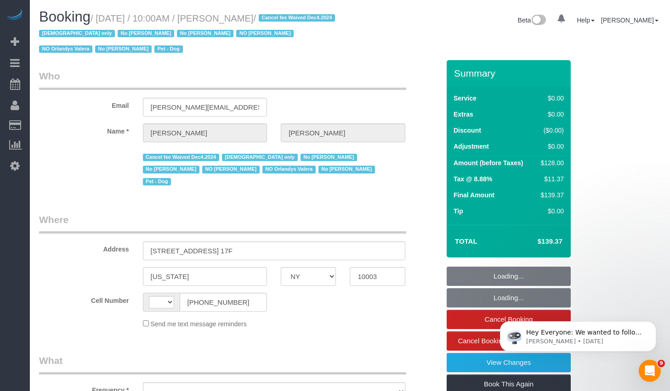
select select "string:[GEOGRAPHIC_DATA]"
select select "object:847"
select select "string:stripe-pm_1PIFEU4VGloSiKo7CSk93776"
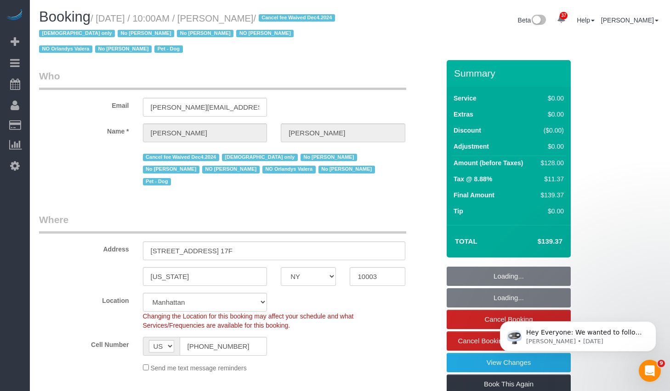
select select "spot1"
select select "number:58"
select select "number:72"
select select "number:13"
select select "number:5"
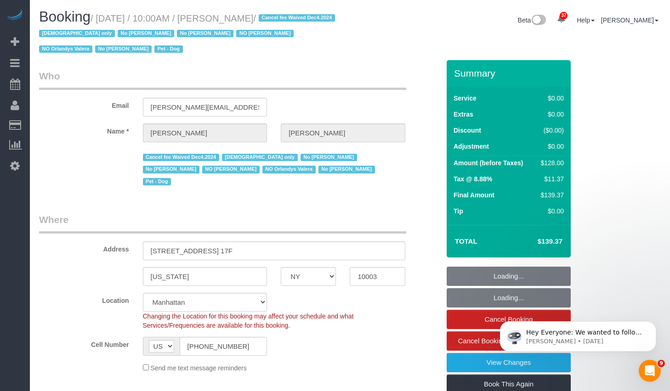
select select "1"
select select "object:1106"
select select "1"
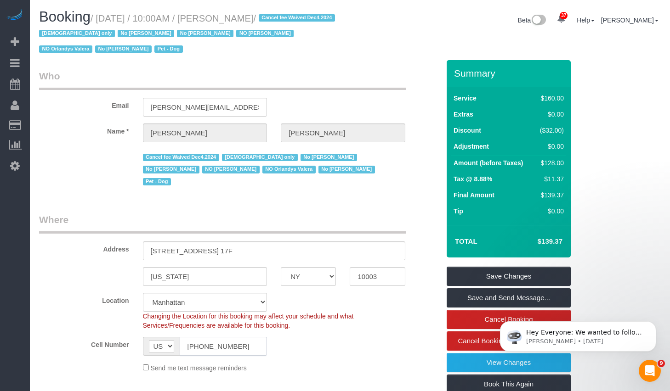
click at [252, 337] on input "[PHONE_NUMBER]" at bounding box center [224, 346] width 88 height 19
drag, startPoint x: 231, startPoint y: 20, endPoint x: 308, endPoint y: 22, distance: 76.3
click at [308, 22] on small "/ [DATE] / 10:00AM / [PERSON_NAME] / Cancel fee Waived Dec4.2024 [DEMOGRAPHIC_D…" at bounding box center [188, 33] width 299 height 41
copy small "[PERSON_NAME]"
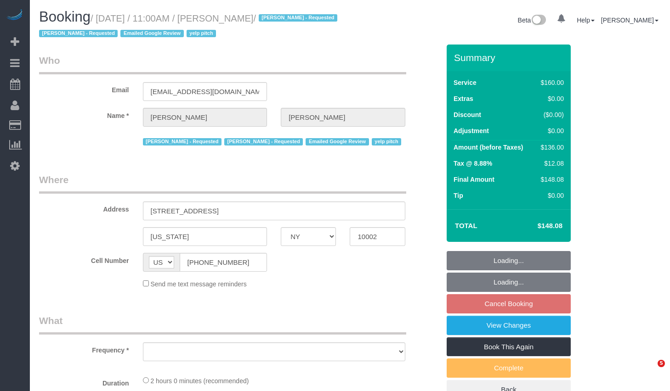
select select "NY"
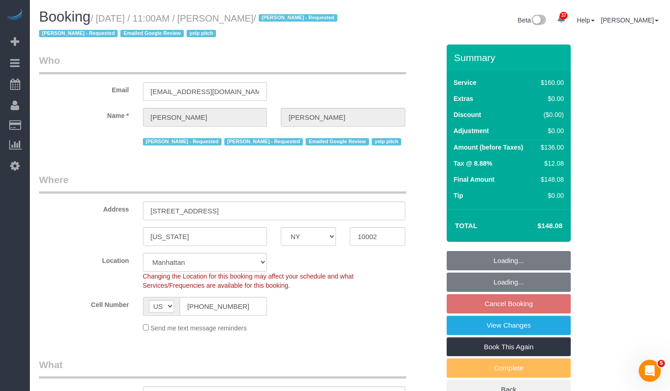
select select "object:839"
select select "string:stripe-pm_1QRzRA4VGloSiKo7MxeDpcVH"
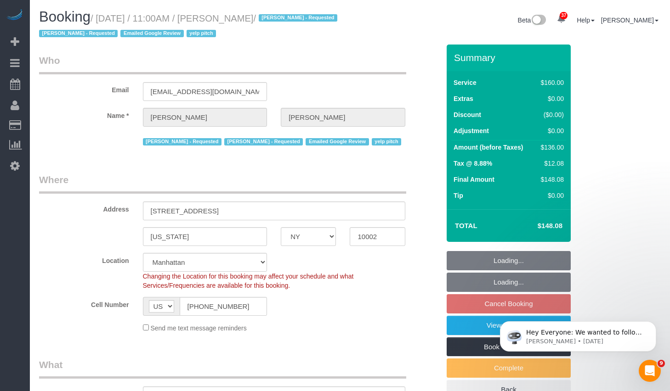
select select "spot1"
select select "number:58"
select select "number:72"
select select "number:15"
select select "number:5"
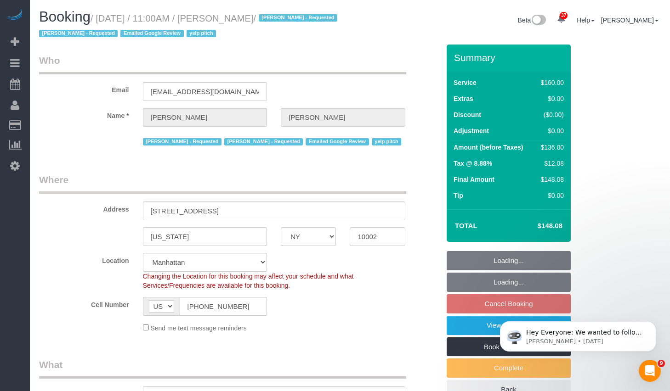
select select "object:1067"
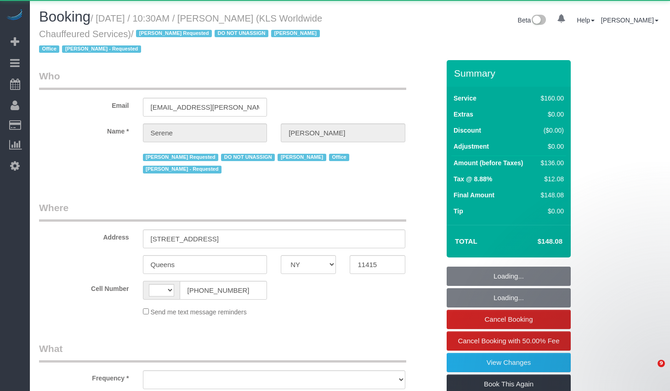
select select "NY"
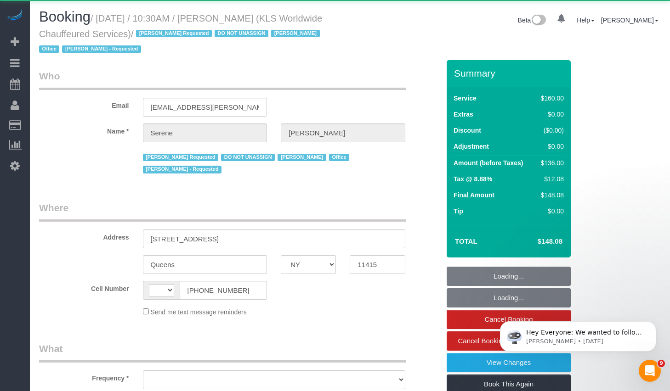
select select "string:US"
select select "object:672"
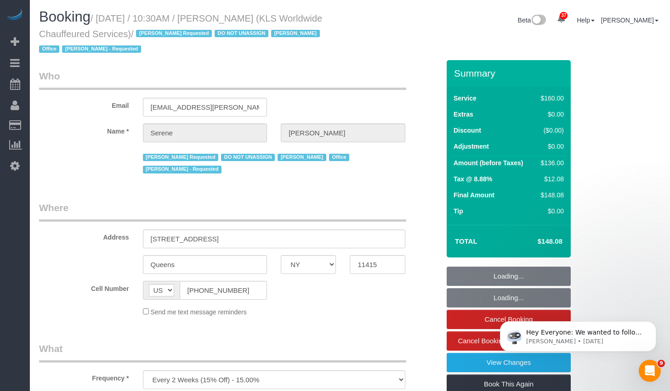
select select "number:89"
select select "number:90"
select select "number:15"
select select "number:7"
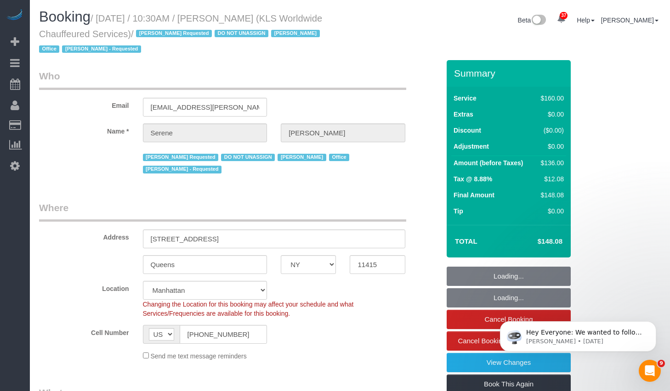
select select "string:stripe-pm_1PXm6E4VGloSiKo7uAD53iWk"
select select "object:1087"
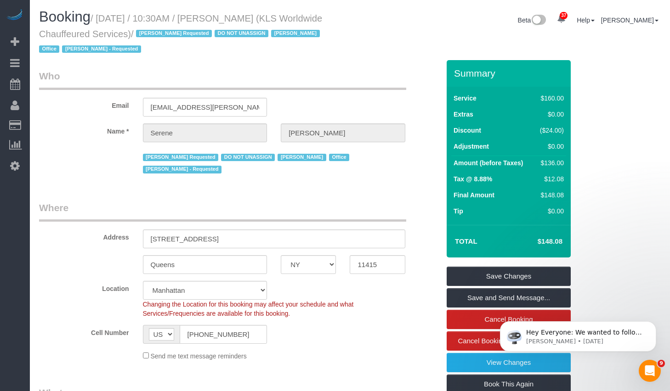
drag, startPoint x: 103, startPoint y: 17, endPoint x: 175, endPoint y: 39, distance: 75.3
click at [175, 39] on small "/ October 09, 2025 / 10:30AM / Serene Sanchez (KLS Worldwide Chauffeured Servic…" at bounding box center [180, 33] width 283 height 41
copy small "October 09, 2025 / 10:30AM / Serene Sanchez (KLS Worldwide Chauffeured Services)"
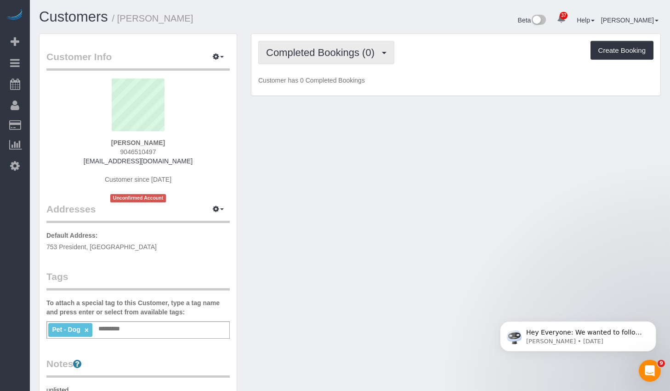
click at [330, 52] on span "Completed Bookings (0)" at bounding box center [322, 52] width 113 height 11
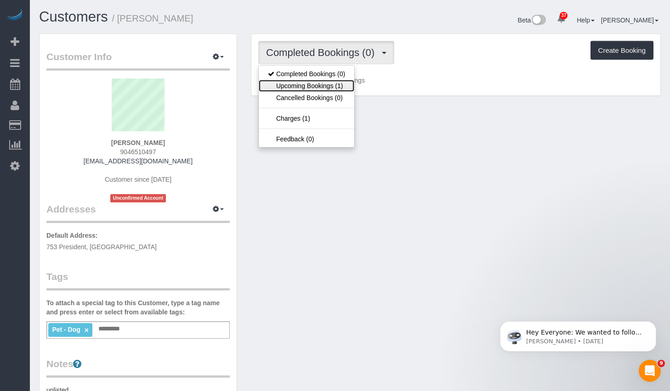
click at [292, 87] on link "Upcoming Bookings (1)" at bounding box center [307, 86] width 96 height 12
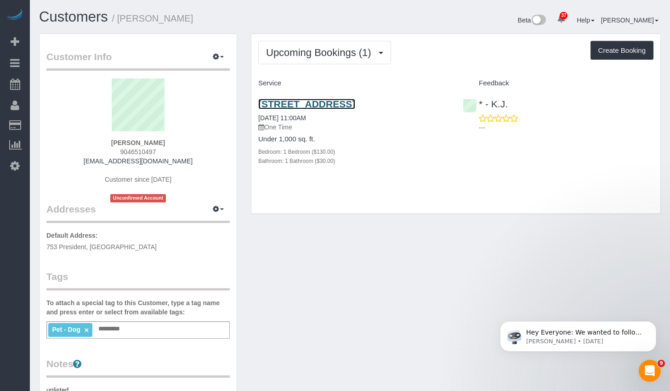
click at [308, 105] on link "[STREET_ADDRESS]" at bounding box center [306, 104] width 97 height 11
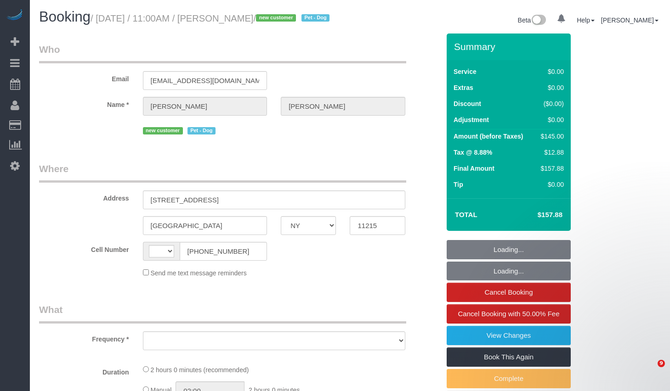
select select "NY"
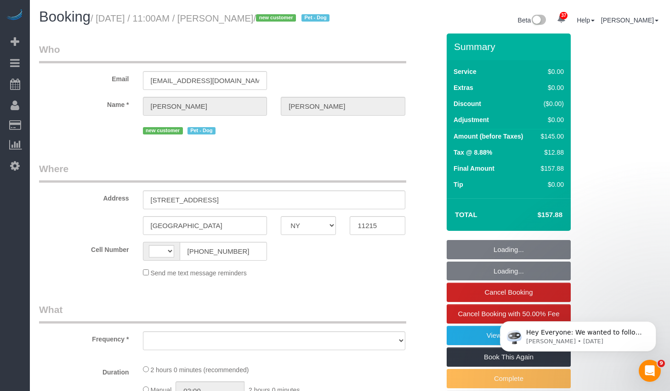
select select "string:stripe-pm_1SFgu44VGloSiKo7bcpHYP6N"
select select "number:89"
select select "number:90"
select select "number:13"
select select "number:5"
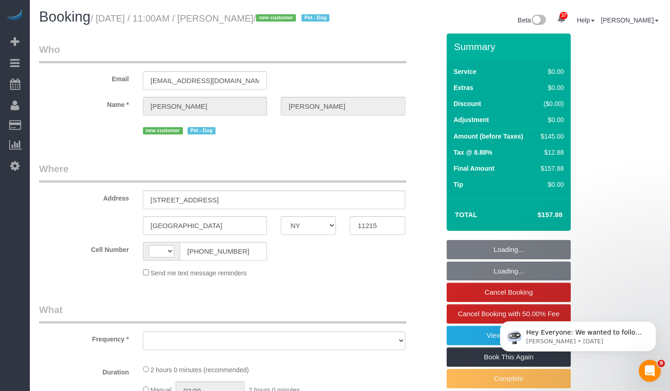
select select "object:721"
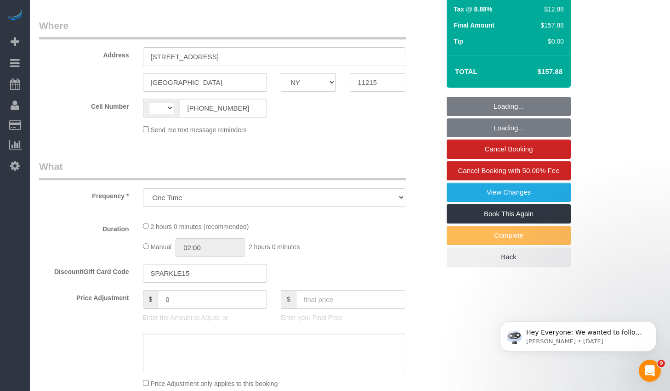
select select "string:[GEOGRAPHIC_DATA]"
select select "1"
select select "spot1"
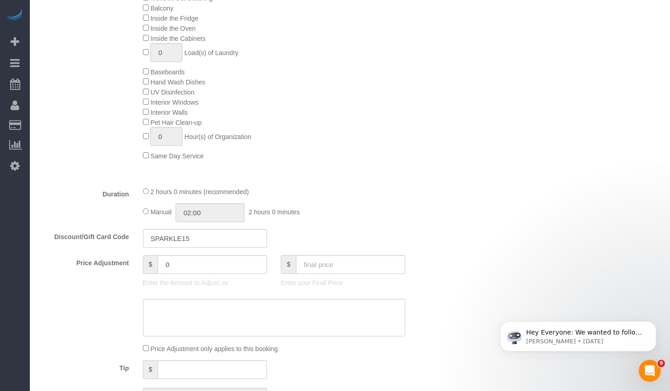
select select "object:1082"
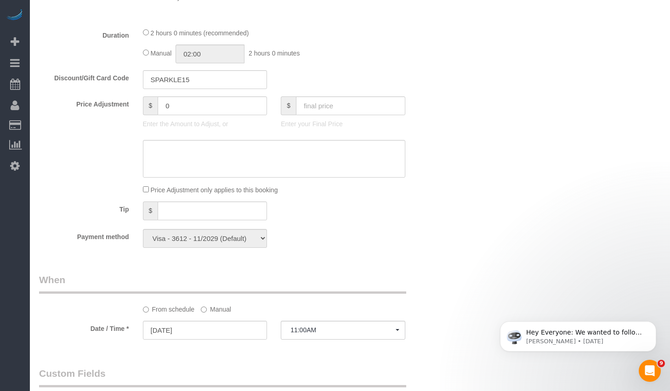
select select "spot46"
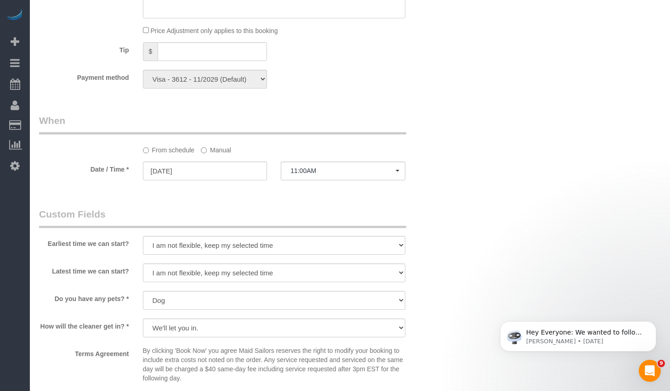
select select "1"
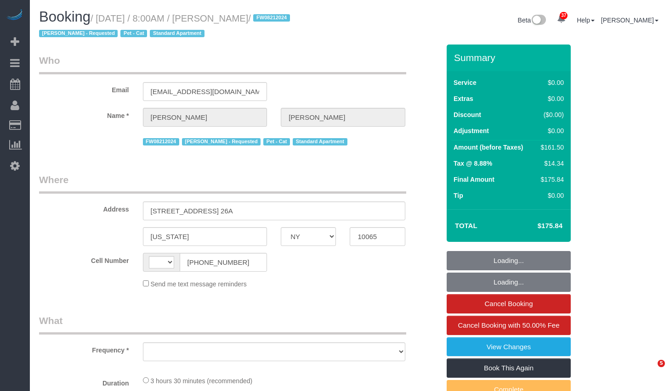
select select "NY"
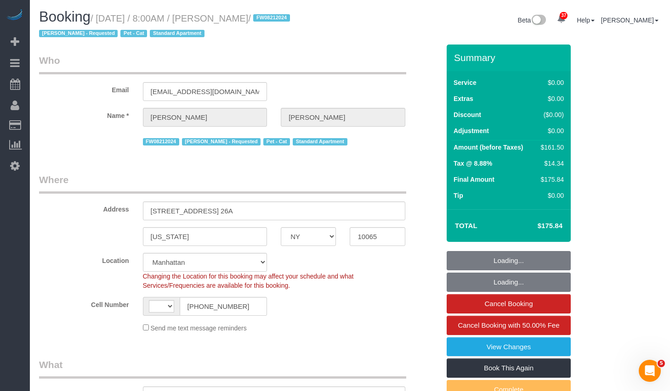
select select "object:1085"
select select "string:[GEOGRAPHIC_DATA]"
select select "1"
select select "2"
select select "number:89"
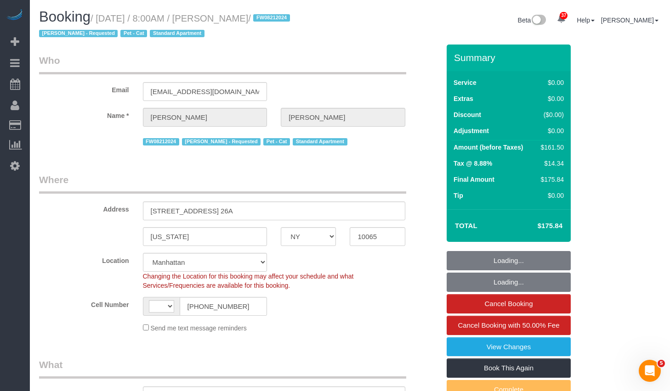
select select "number:90"
select select "number:14"
select select "number:7"
select select "spot1"
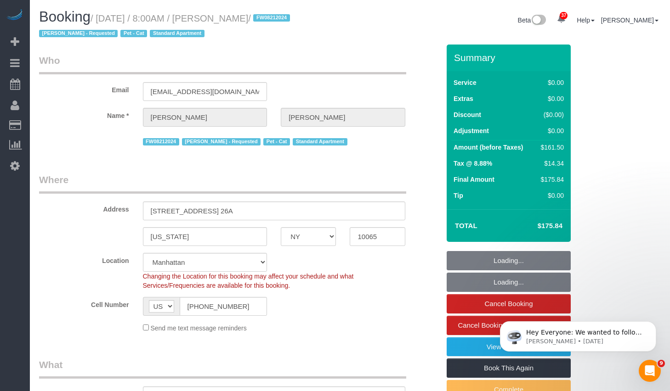
select select "string:stripe-pm_1O8DDd4VGloSiKo7NGP2DvIM"
select select "1"
select select "2"
drag, startPoint x: 0, startPoint y: 0, endPoint x: 284, endPoint y: 20, distance: 285.0
click at [284, 20] on small "/ October 09, 2025 / 8:00AM / Arianna Dinelli / FW08212024 John Harris - Reques…" at bounding box center [166, 26] width 254 height 26
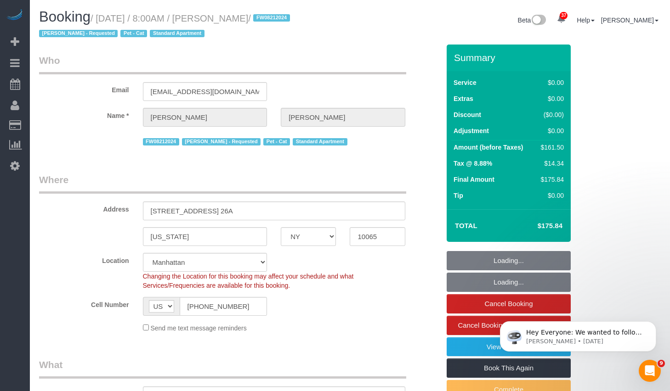
copy small "October 09, 2025 / 8:00AM / Arianna Dinelli"
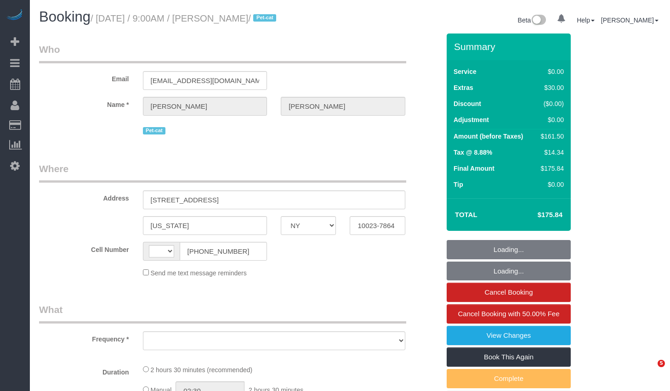
select select "NY"
select select "string:[GEOGRAPHIC_DATA]"
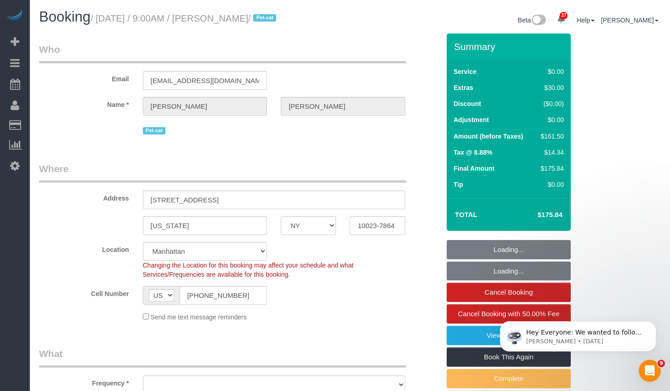
select select "string:stripe-pm_1Rqw2V4VGloSiKo71PD9Zofk"
select select "object:821"
select select "1"
select select "spot1"
select select "number:57"
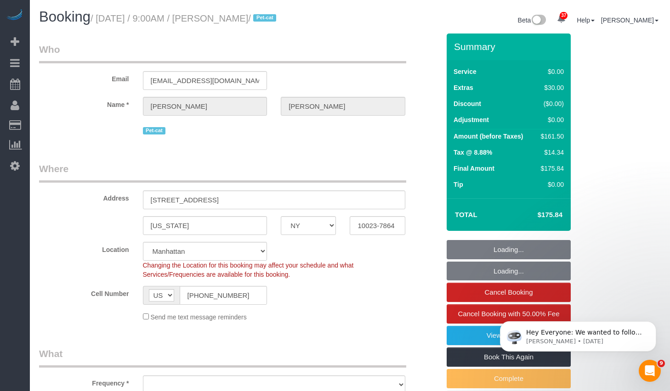
select select "number:71"
select select "number:14"
select select "number:6"
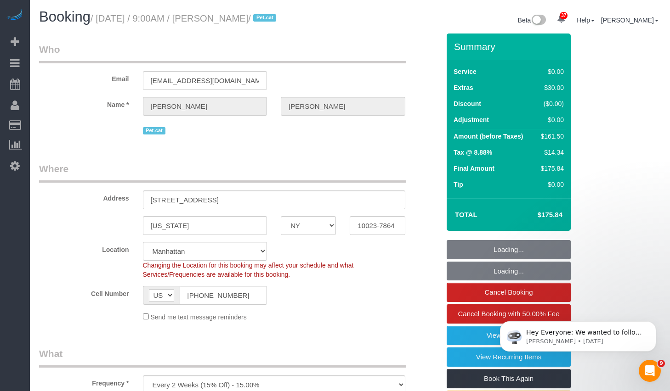
select select "object:1513"
click at [308, 195] on input "[STREET_ADDRESS]" at bounding box center [274, 200] width 262 height 19
select select "1"
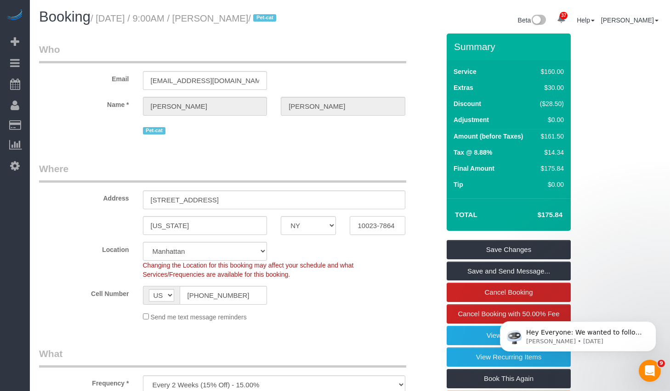
click at [363, 227] on input "10023-7864" at bounding box center [377, 225] width 55 height 19
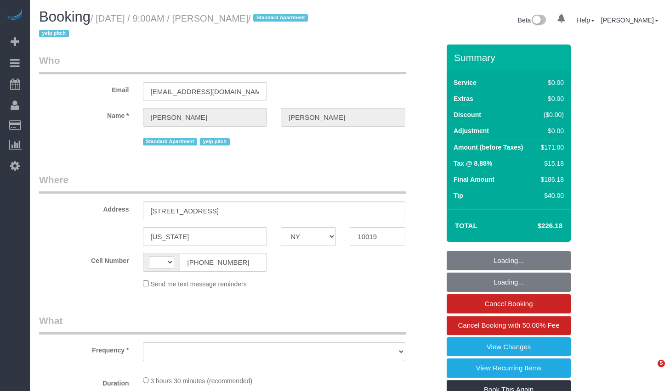
select select "NY"
select select "string:US"
select select "object:825"
select select "string:stripe-pm_1QH8S84VGloSiKo7VgkjQ1Wt"
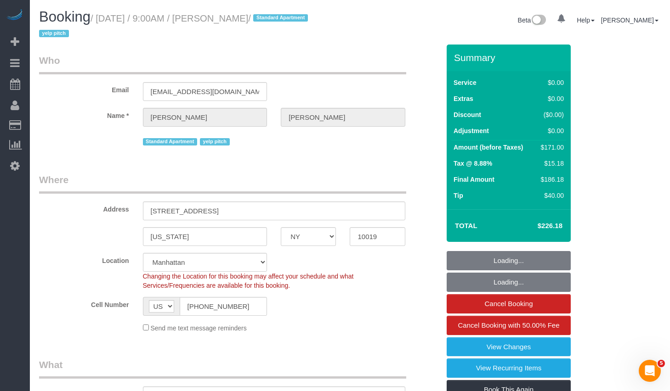
select select "object:980"
select select "spot1"
select select "number:89"
select select "number:76"
select select "number:15"
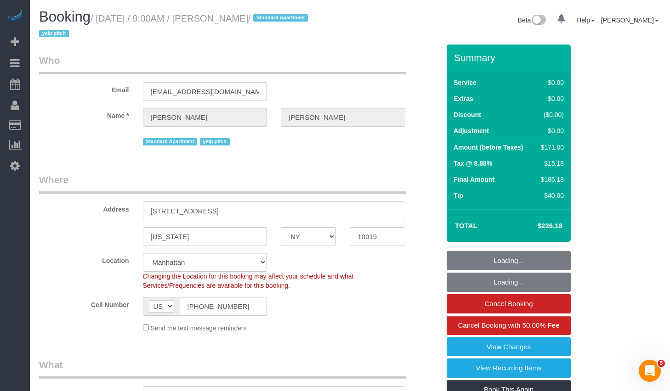
select select "number:6"
select select "1"
select select "2"
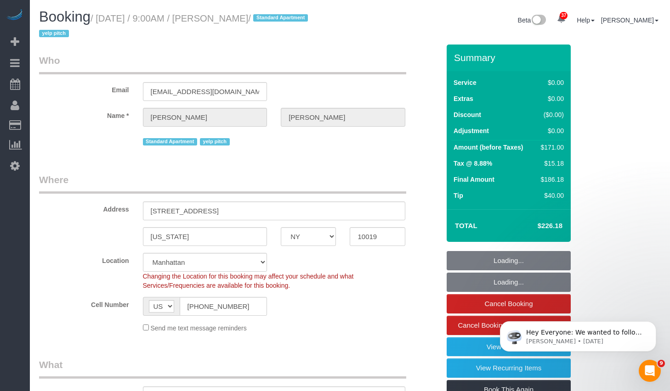
drag, startPoint x: 225, startPoint y: 18, endPoint x: 264, endPoint y: 21, distance: 39.2
click at [264, 21] on small "/ October 09, 2025 / 9:00AM / Tom Petri / Standard Apartment yelp pitch" at bounding box center [174, 26] width 271 height 26
copy small "Tom Petri"
select select "1"
select select "2"
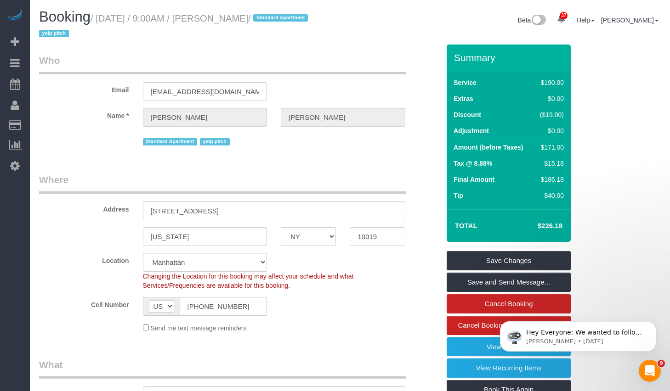
drag, startPoint x: 105, startPoint y: 20, endPoint x: 265, endPoint y: 22, distance: 160.3
click at [265, 22] on small "/ October 09, 2025 / 9:00AM / Tom Petri / Standard Apartment yelp pitch" at bounding box center [174, 26] width 271 height 26
copy small "October 09, 2025 / 9:00AM / Tom Petri"
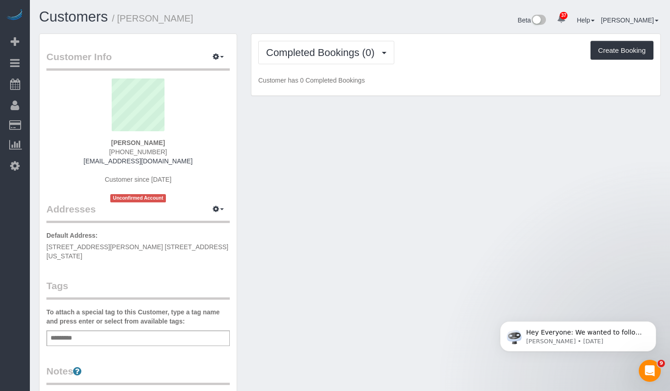
click at [121, 331] on div "Add a tag" at bounding box center [137, 339] width 183 height 16
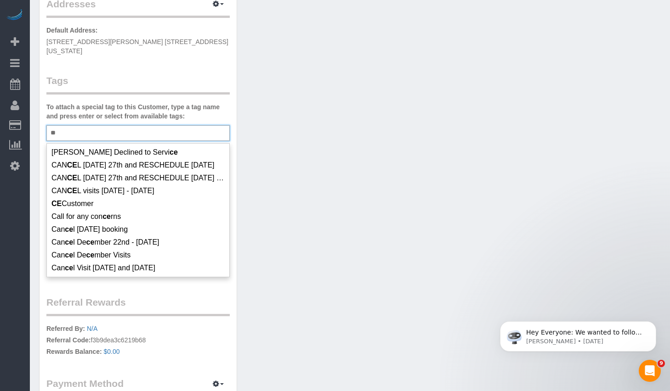
scroll to position [135, 0]
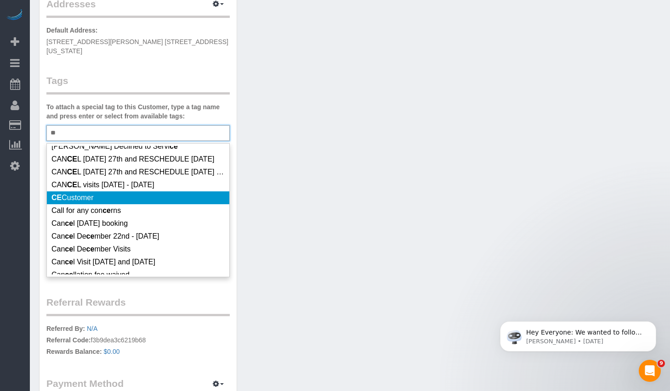
type input "**"
click at [123, 197] on li "CE Customer" at bounding box center [138, 198] width 182 height 13
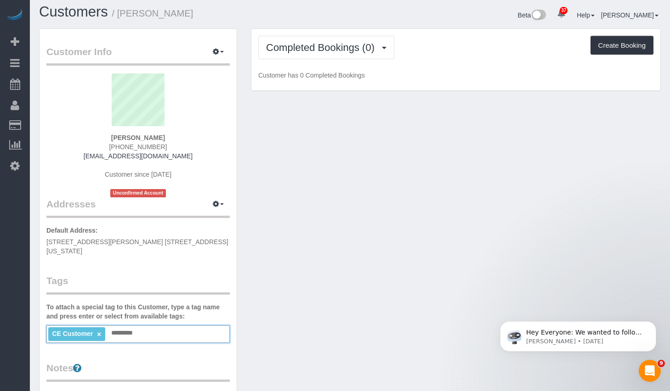
scroll to position [0, 0]
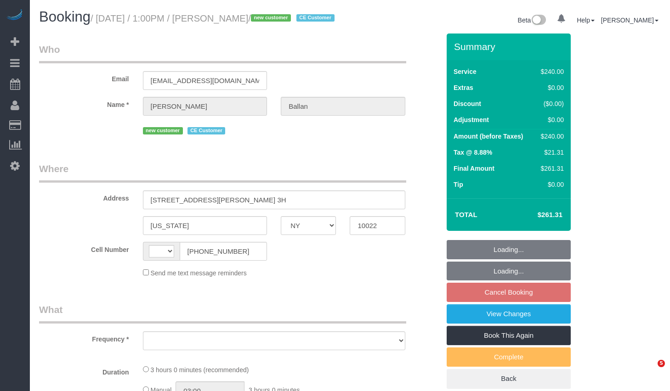
select select "NY"
select select "string:[GEOGRAPHIC_DATA]"
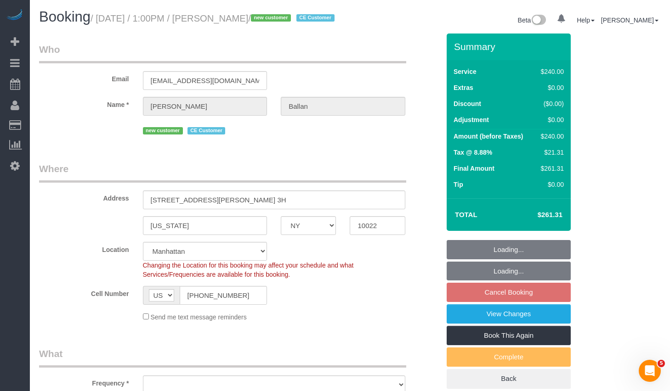
select select "string:stripe-pm_1SGKoQ4VGloSiKo7HVgIKYXA"
select select "180"
select select "object:954"
select select "spot2"
select select "number:58"
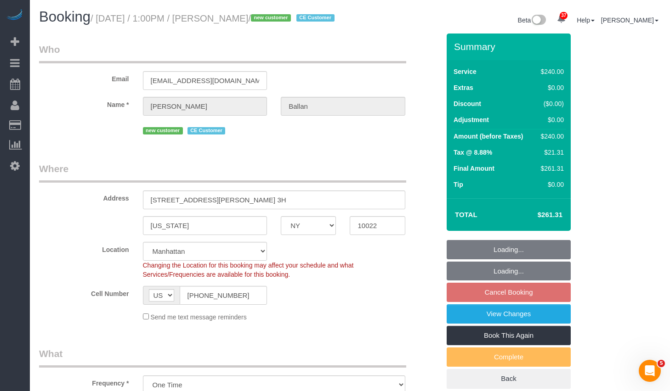
select select "number:75"
select select "number:15"
select select "number:5"
